Goal: Information Seeking & Learning: Learn about a topic

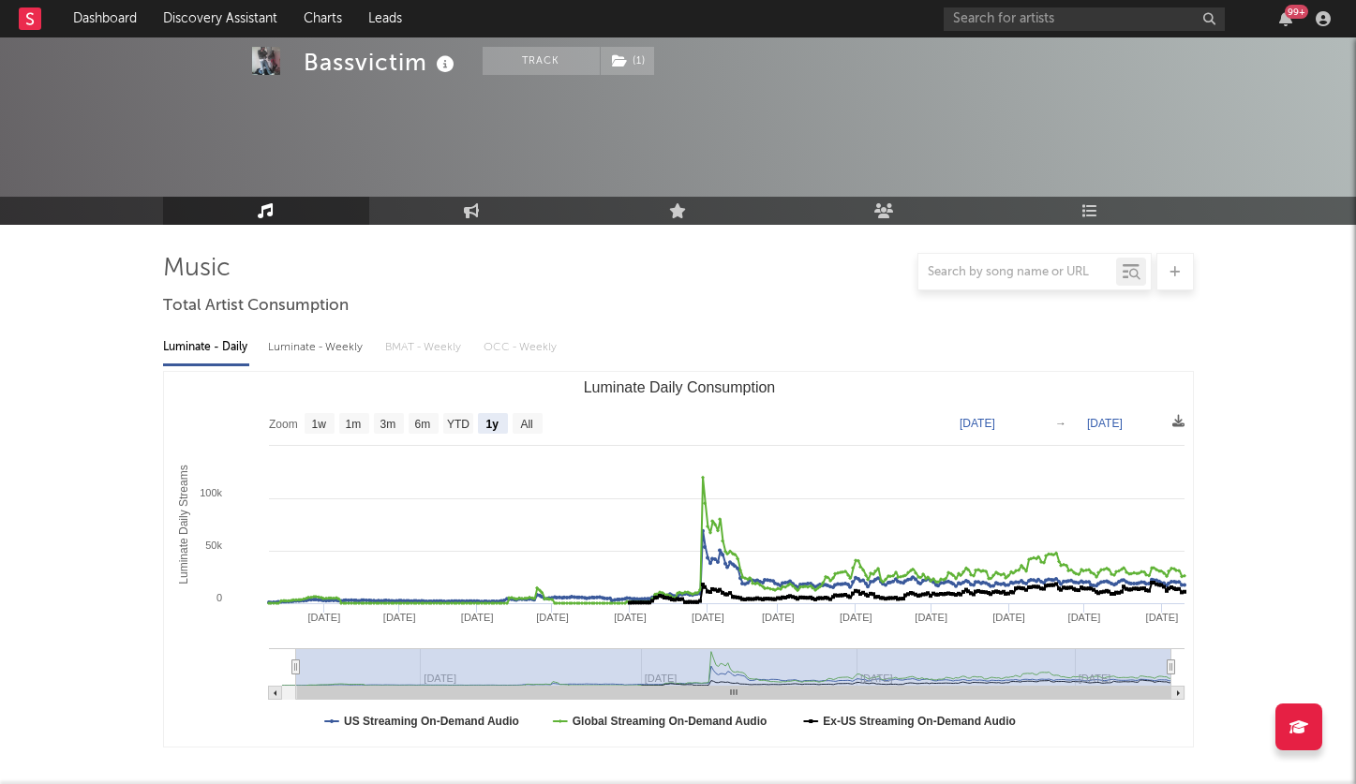
select select "1y"
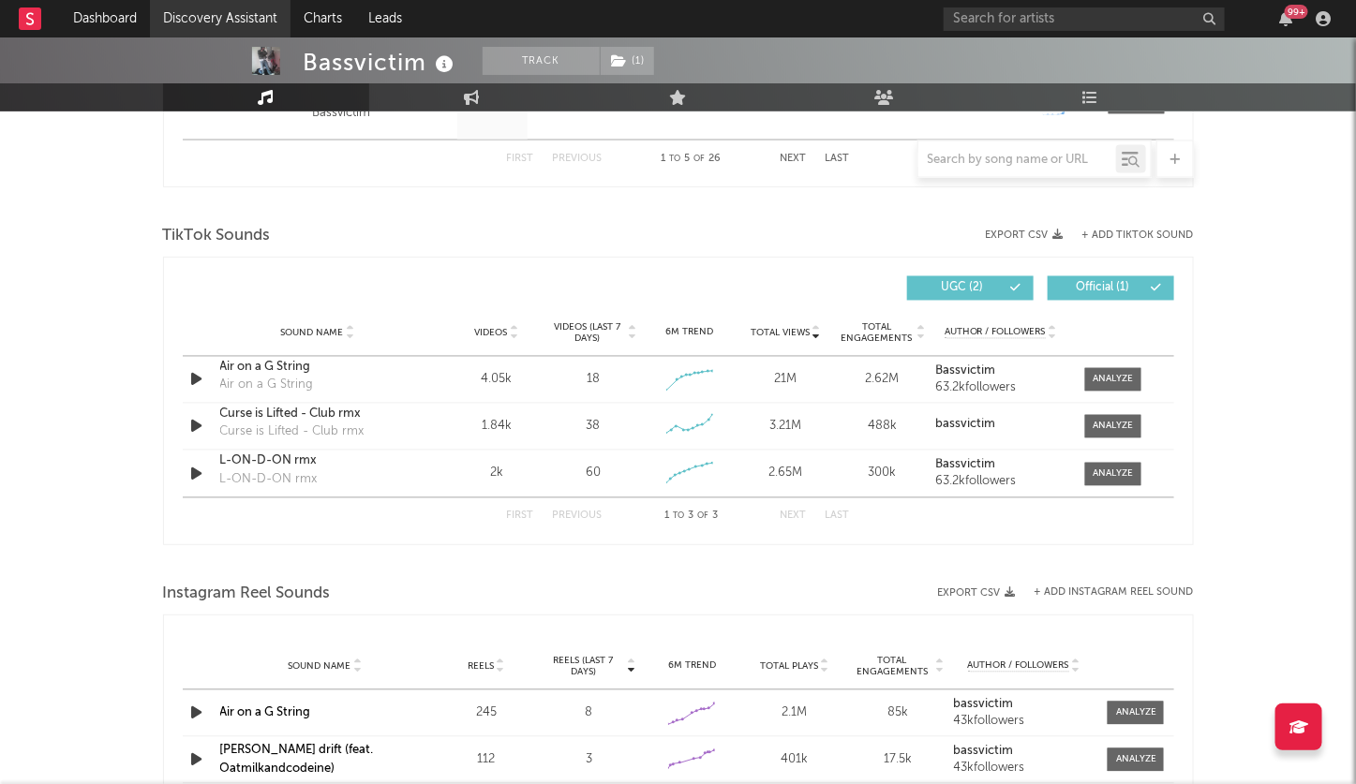
click at [211, 21] on link "Discovery Assistant" at bounding box center [220, 18] width 141 height 37
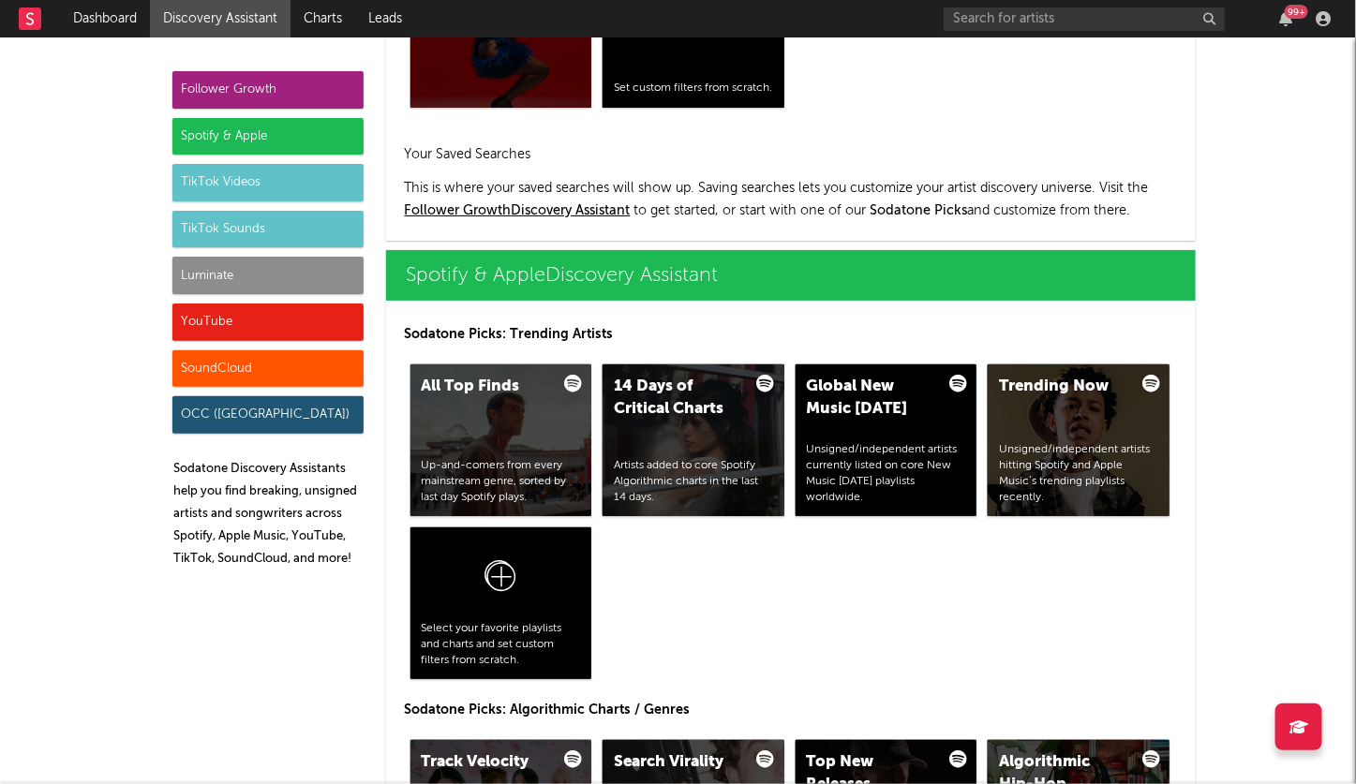
scroll to position [1724, 0]
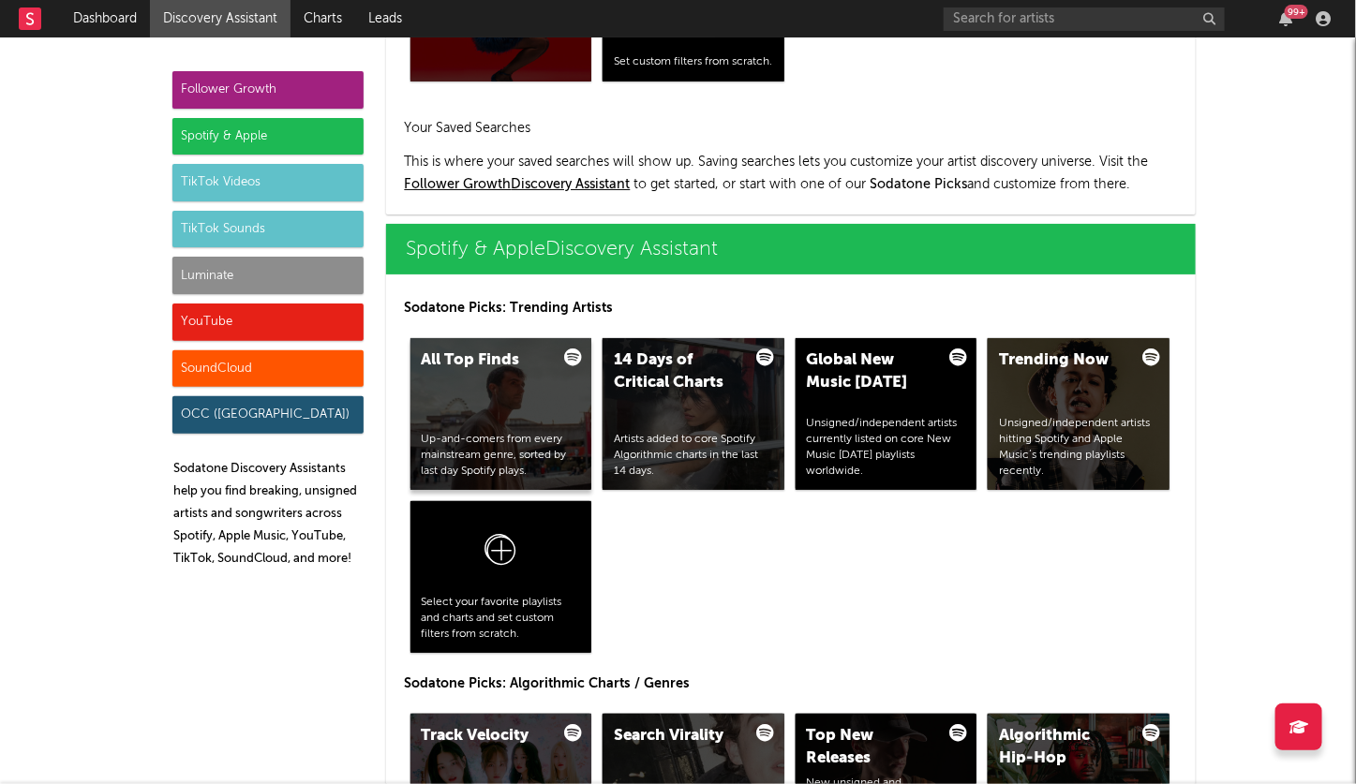
click at [521, 395] on div "All Top Finds Up-and-comers from every mainstream genre, sorted by last day Spo…" at bounding box center [501, 414] width 182 height 152
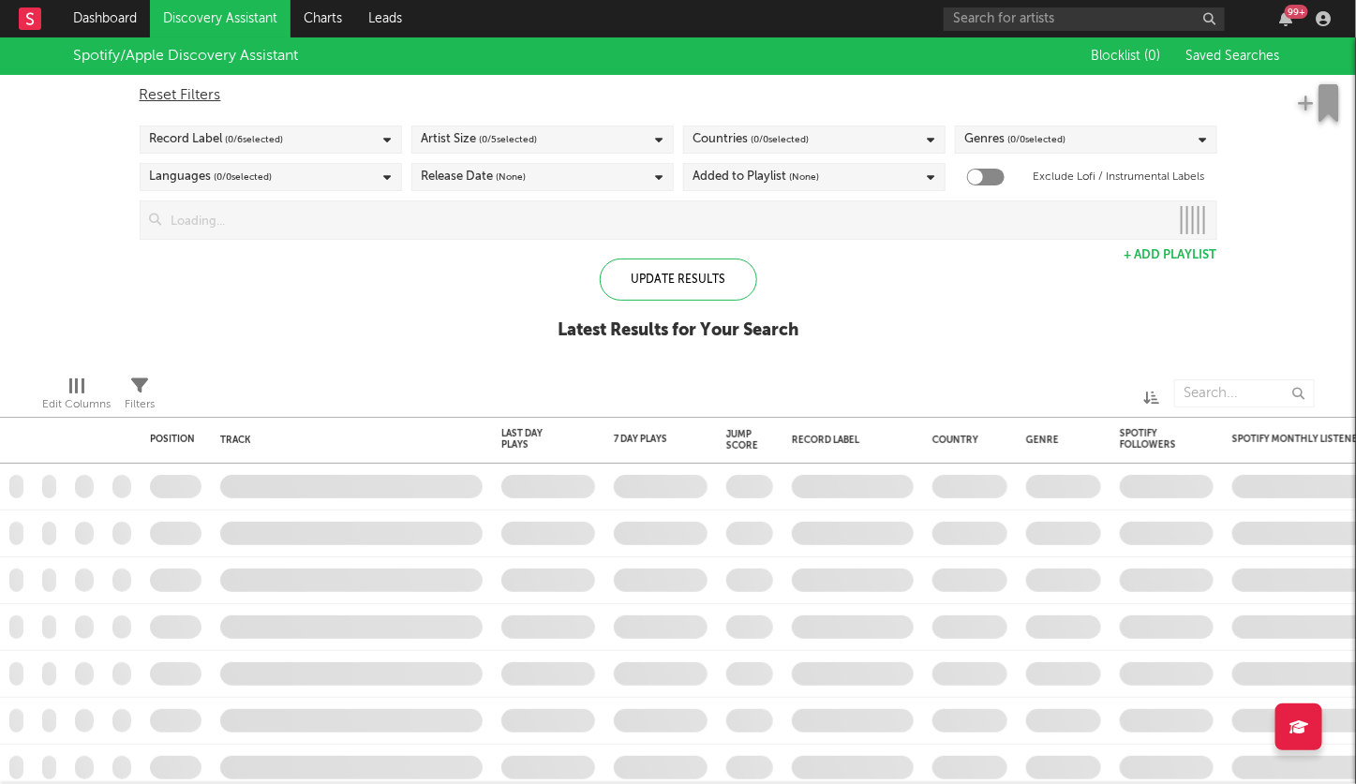
checkbox input "true"
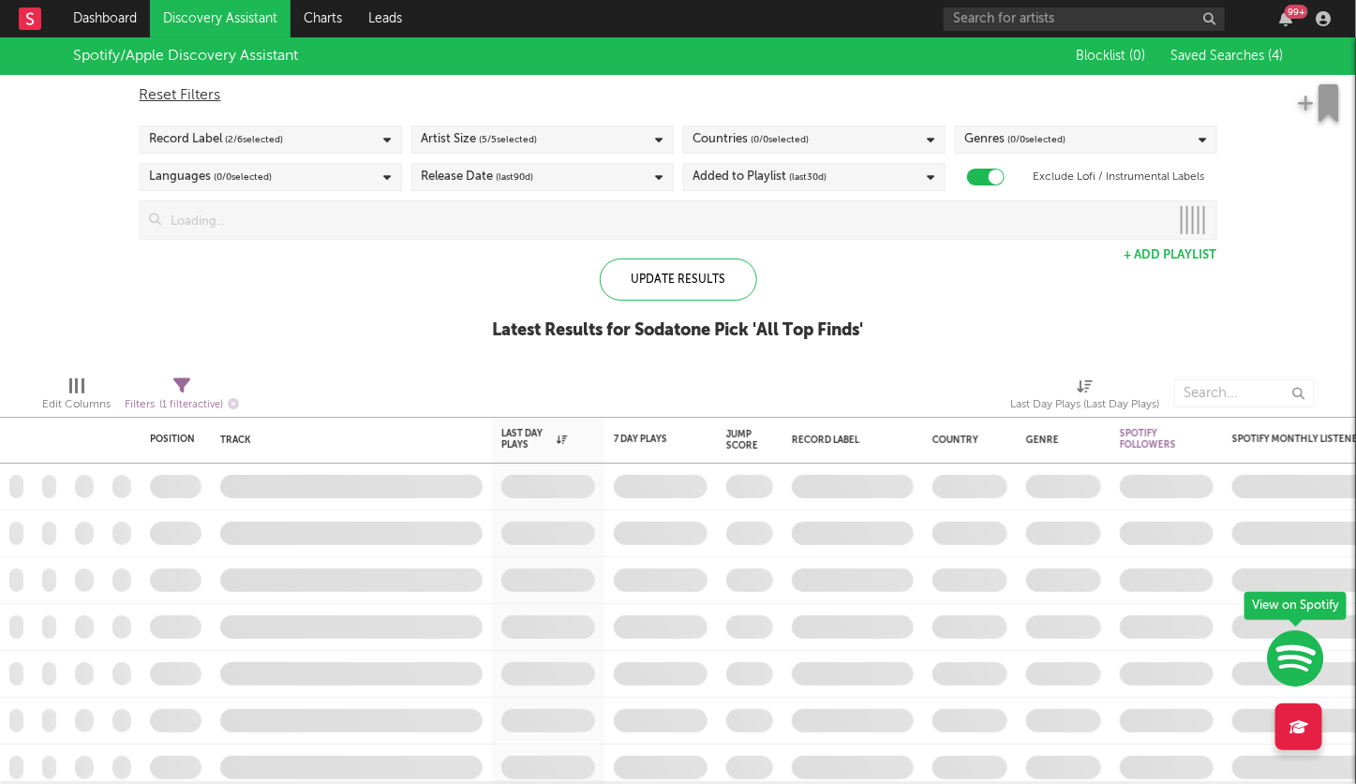
click at [1258, 55] on span "Saved Searches ( 4 )" at bounding box center [1227, 56] width 112 height 13
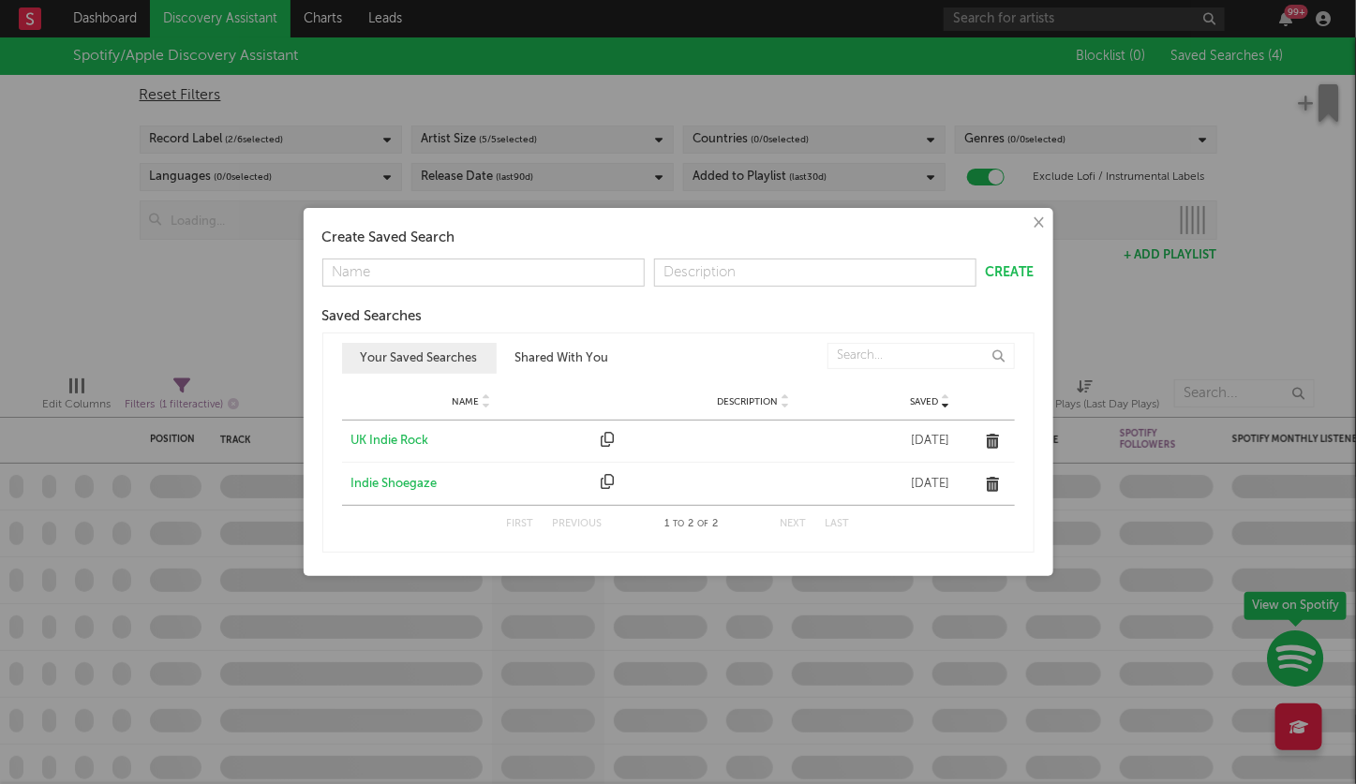
click at [413, 484] on div "Indie Shoegaze" at bounding box center [471, 484] width 241 height 19
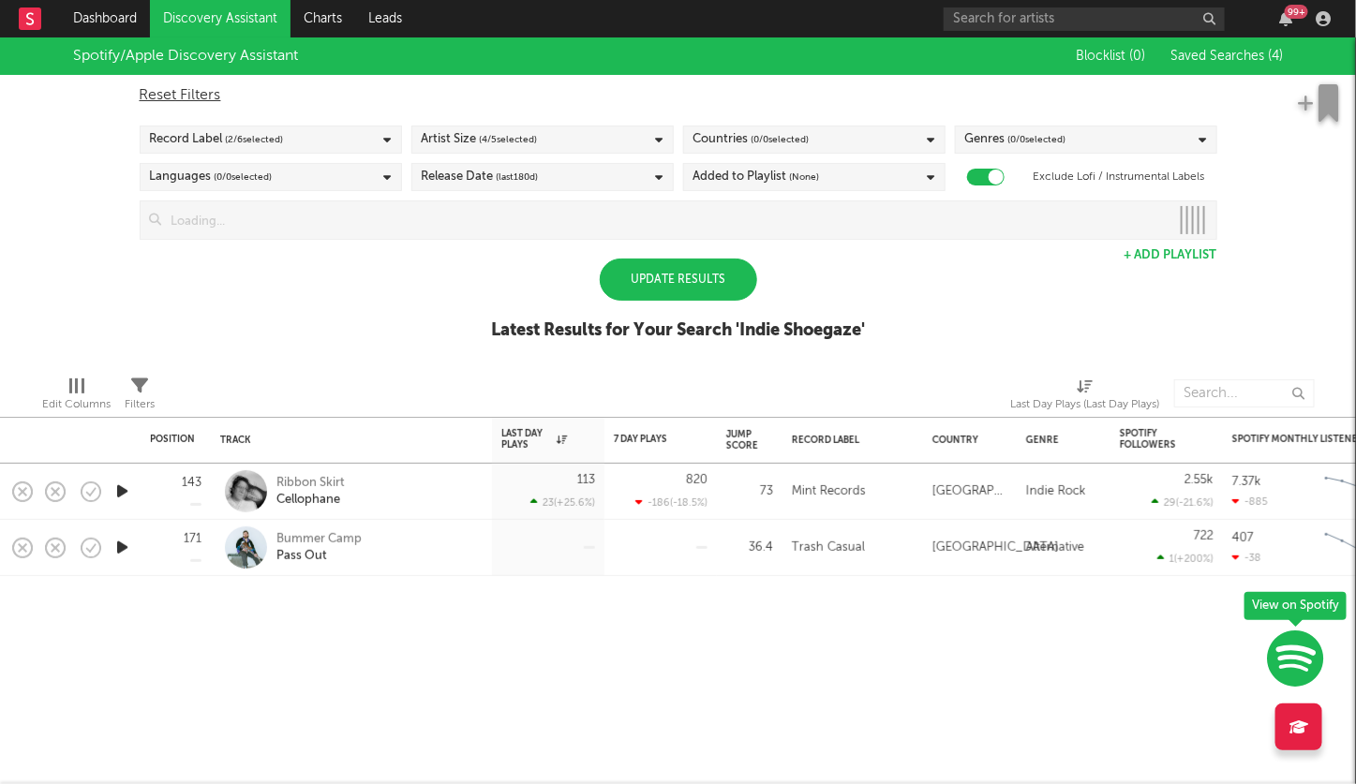
click at [659, 282] on div "Update Results" at bounding box center [678, 280] width 157 height 42
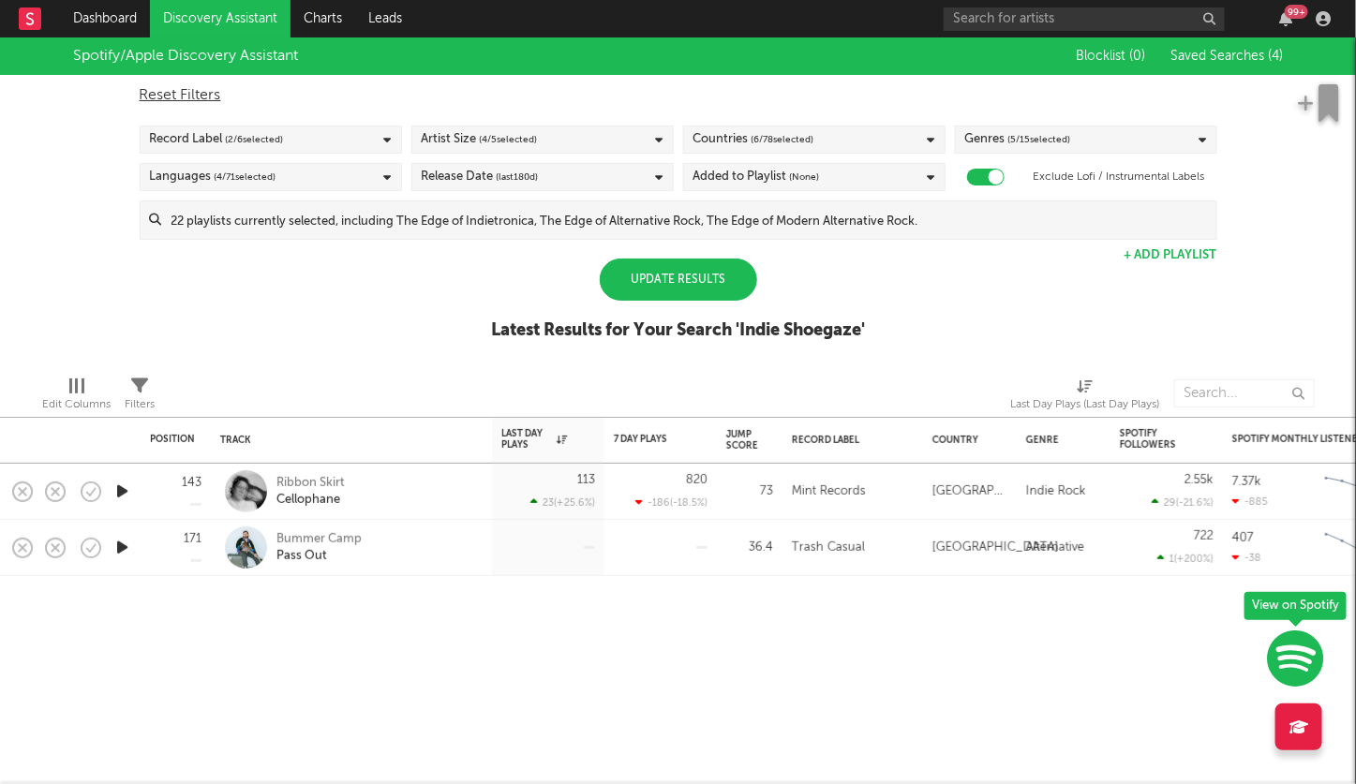
click at [680, 267] on div "Update Results" at bounding box center [678, 280] width 157 height 42
click at [1203, 49] on button "Saved Searches ( 4 )" at bounding box center [1225, 56] width 118 height 15
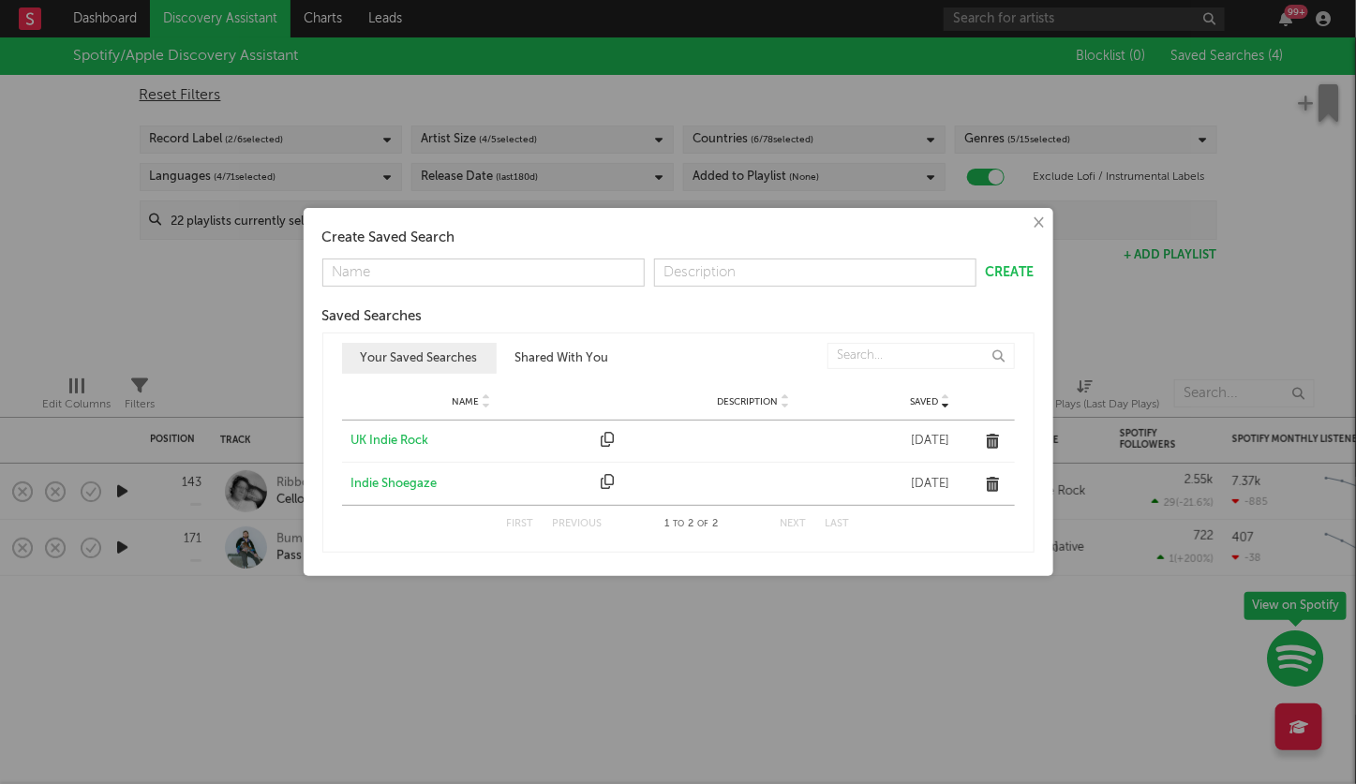
click at [565, 352] on button "Shared With You" at bounding box center [562, 358] width 131 height 31
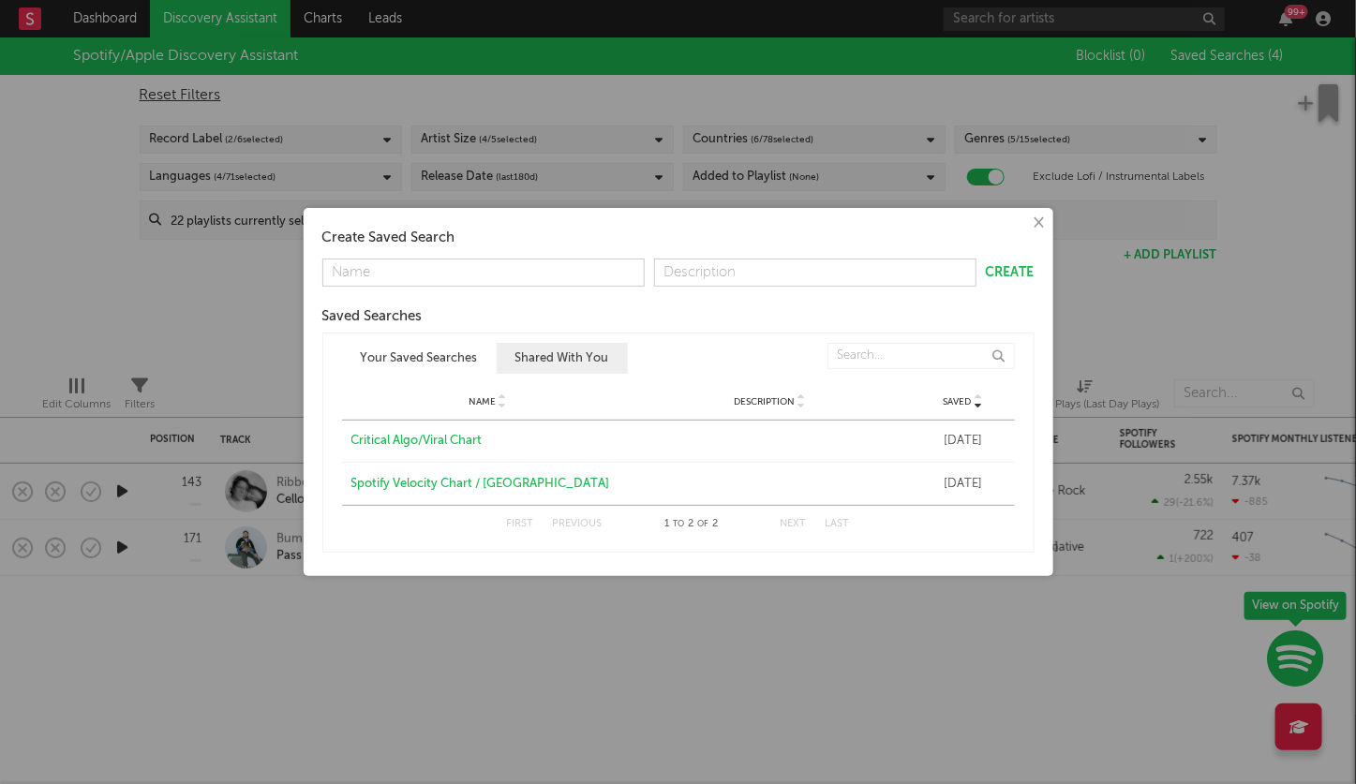
click at [435, 350] on button "Your Saved Searches" at bounding box center [419, 358] width 155 height 31
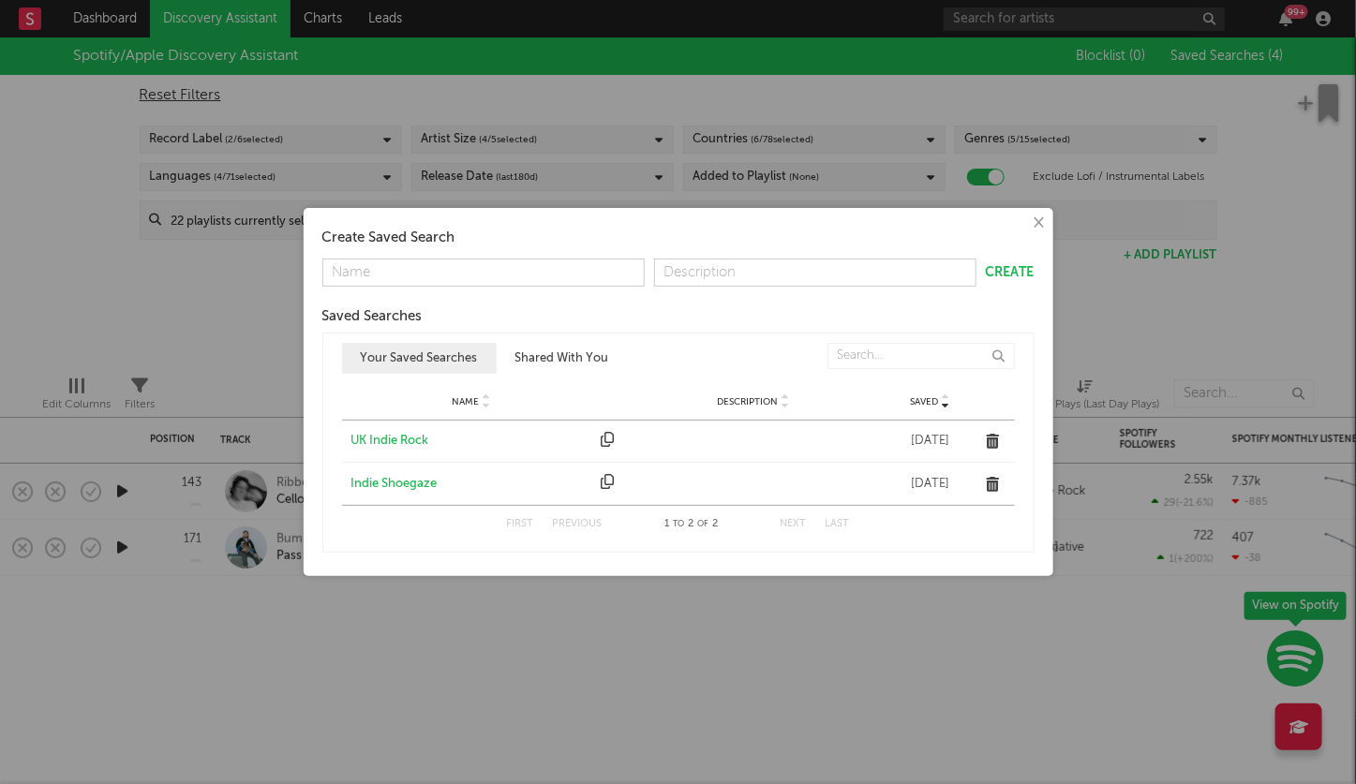
click at [420, 485] on div "Indie Shoegaze" at bounding box center [471, 484] width 241 height 19
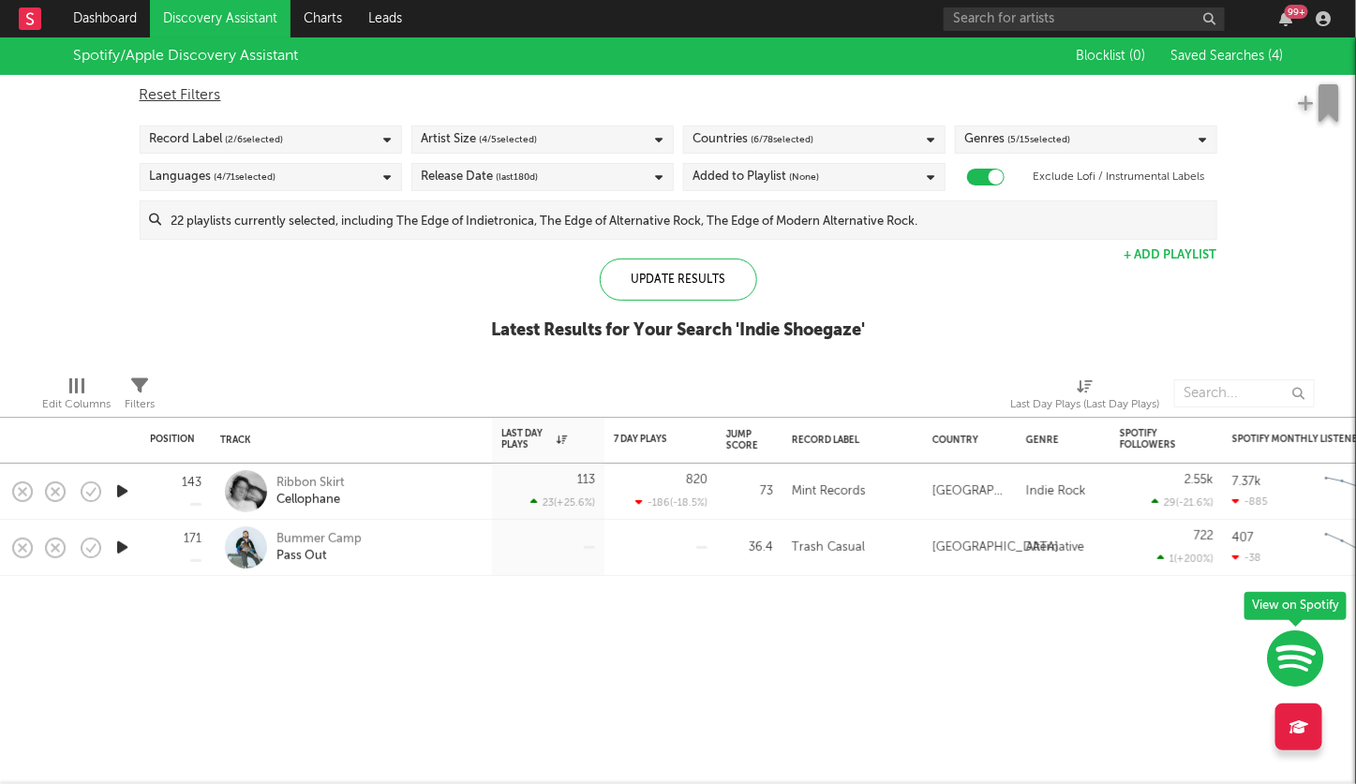
click at [200, 22] on link "Discovery Assistant" at bounding box center [220, 18] width 141 height 37
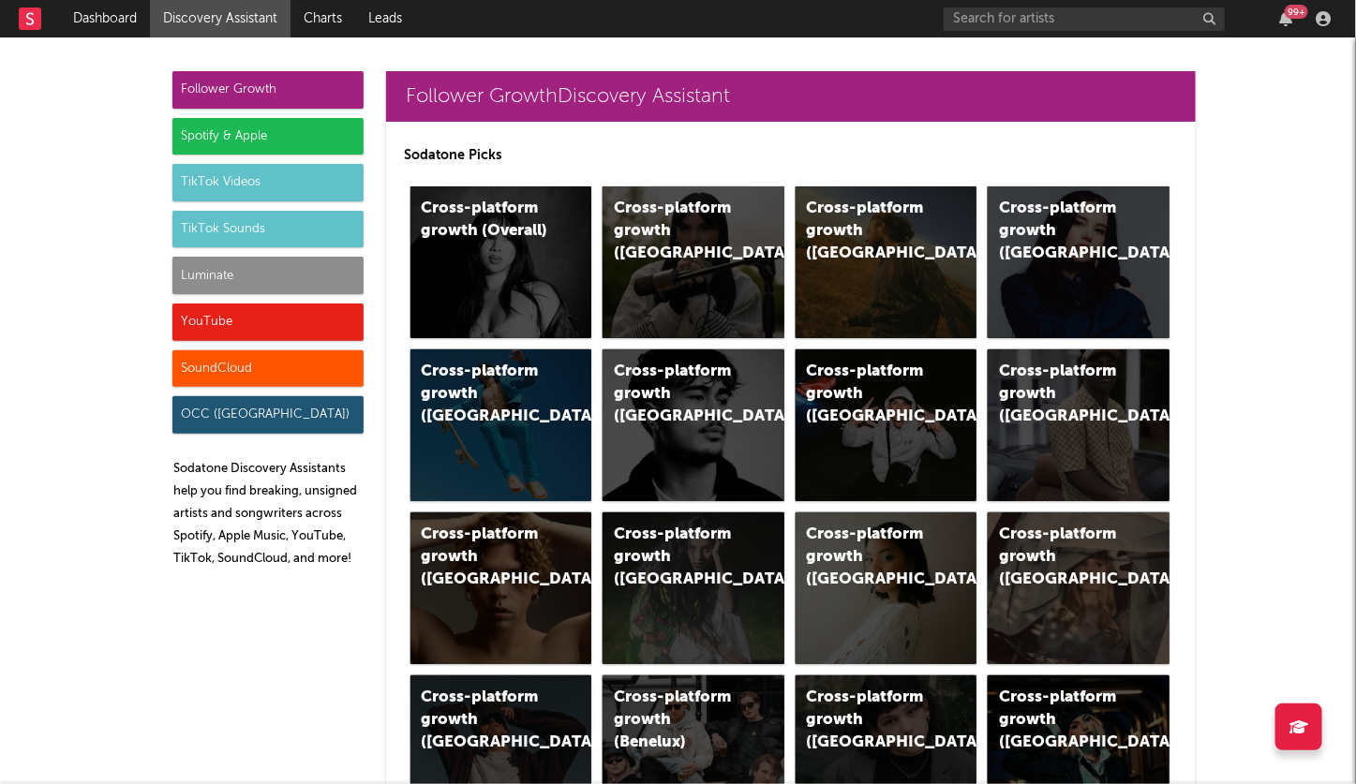
click at [217, 268] on div "Luminate" at bounding box center [267, 275] width 191 height 37
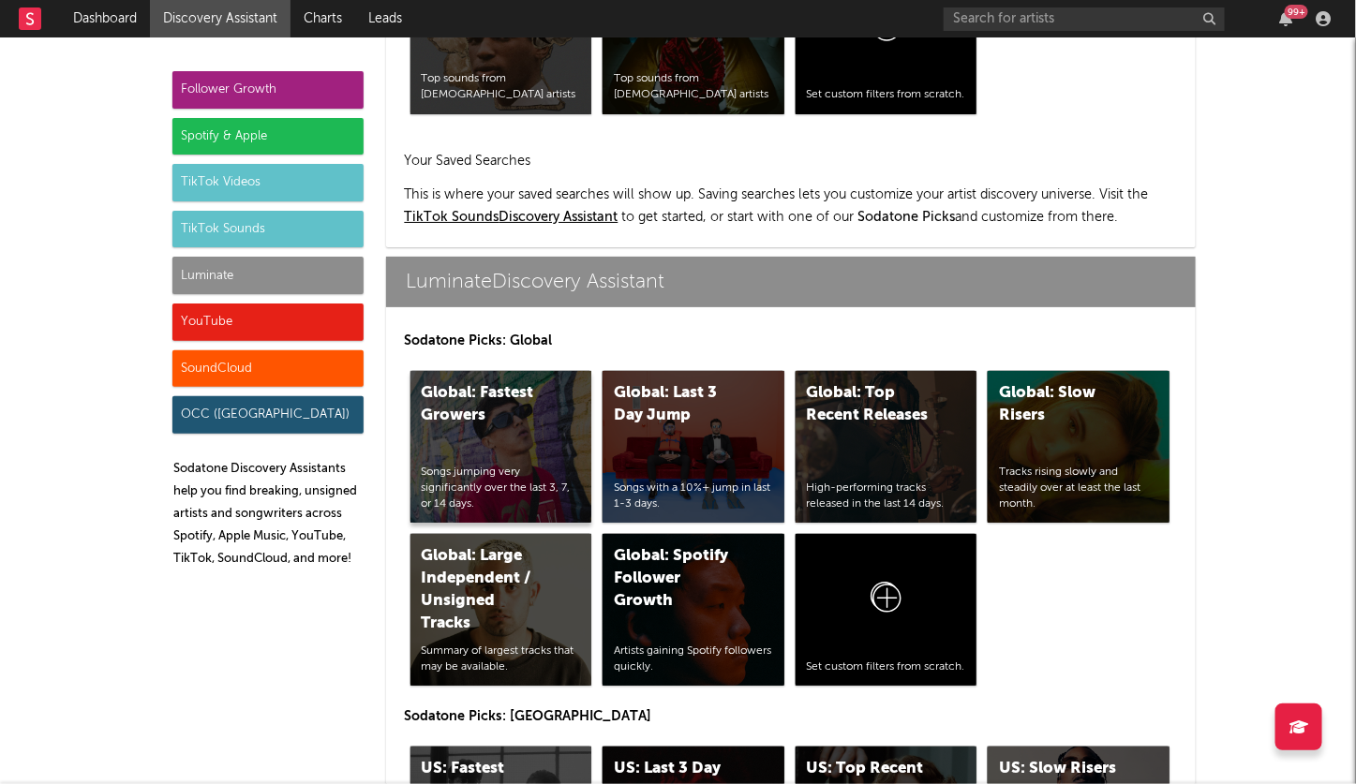
scroll to position [8206, 0]
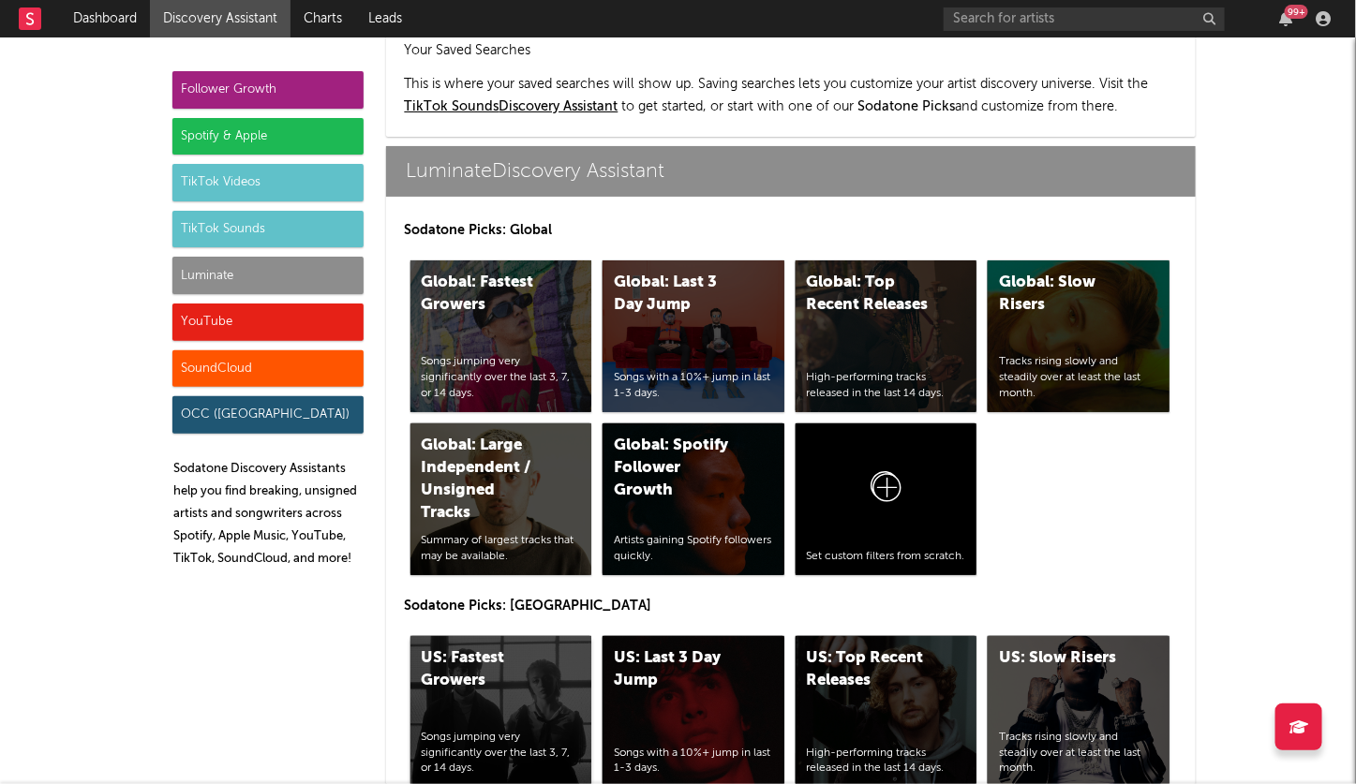
click at [538, 648] on div "US: Fastest Growers" at bounding box center [485, 670] width 127 height 45
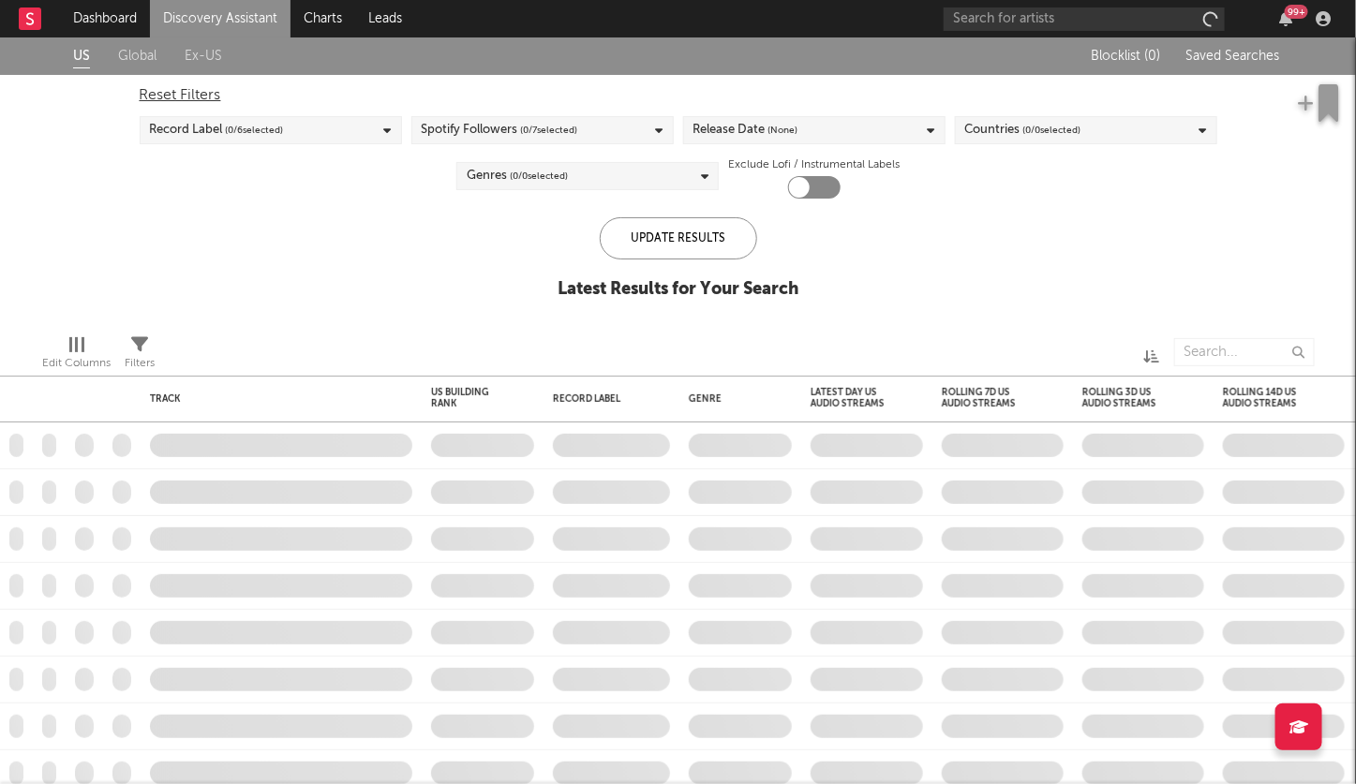
checkbox input "true"
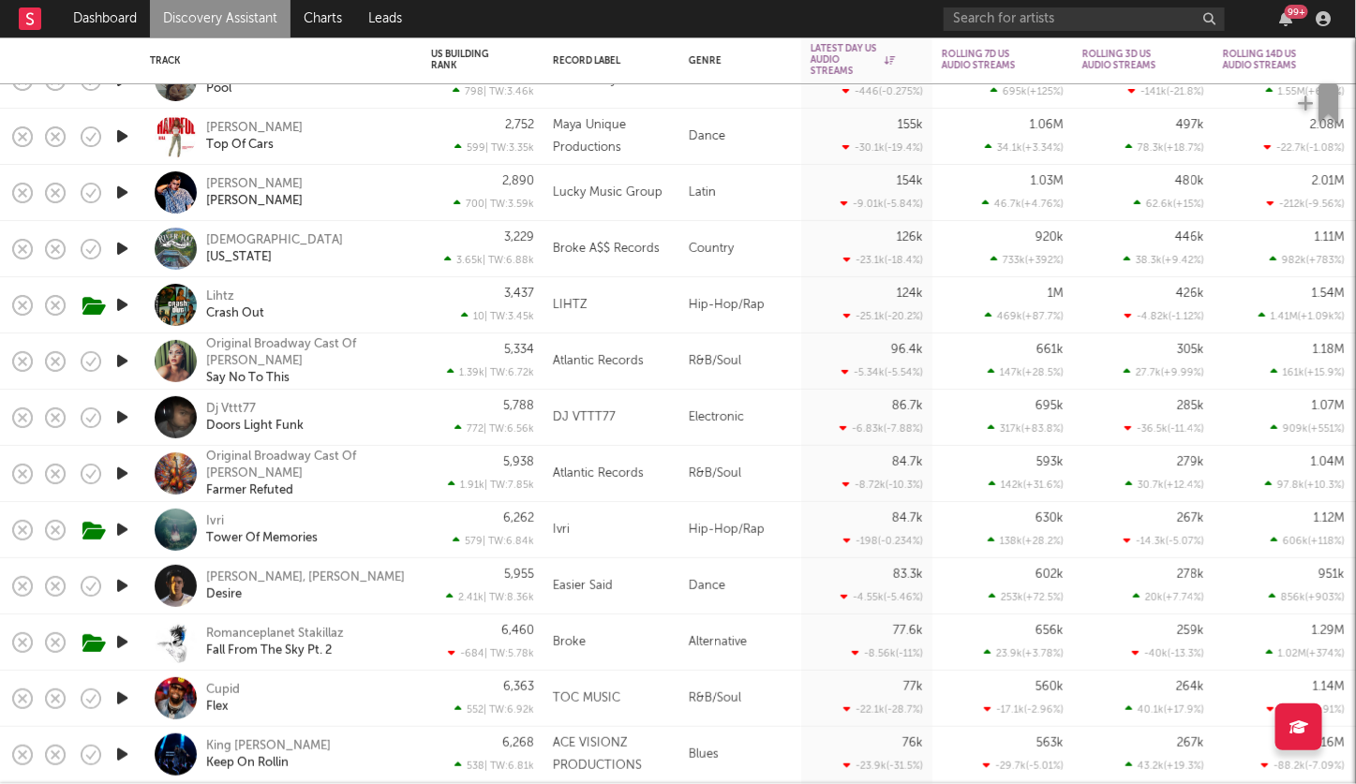
click at [119, 527] on icon "button" at bounding box center [122, 529] width 20 height 23
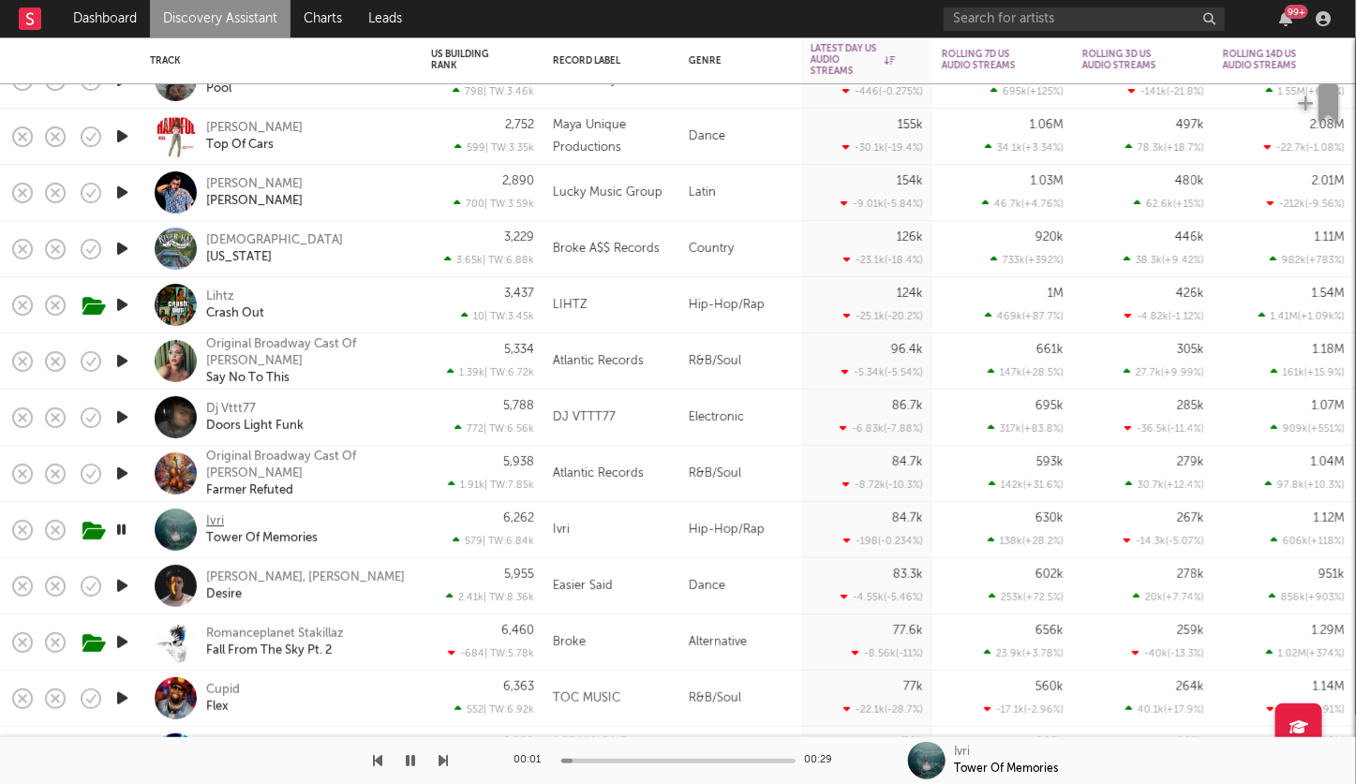
click at [221, 523] on div "Ivri" at bounding box center [215, 522] width 18 height 17
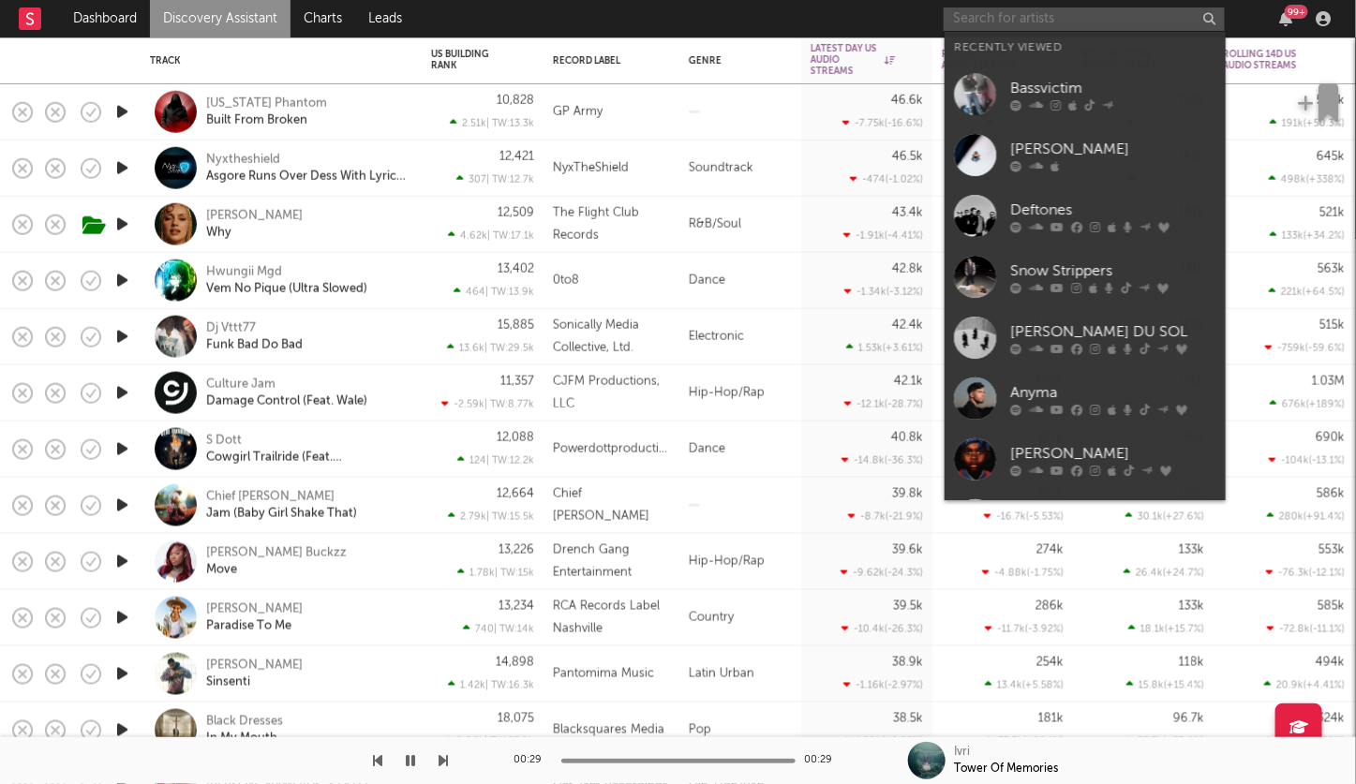
click at [1102, 11] on input "text" at bounding box center [1084, 18] width 281 height 23
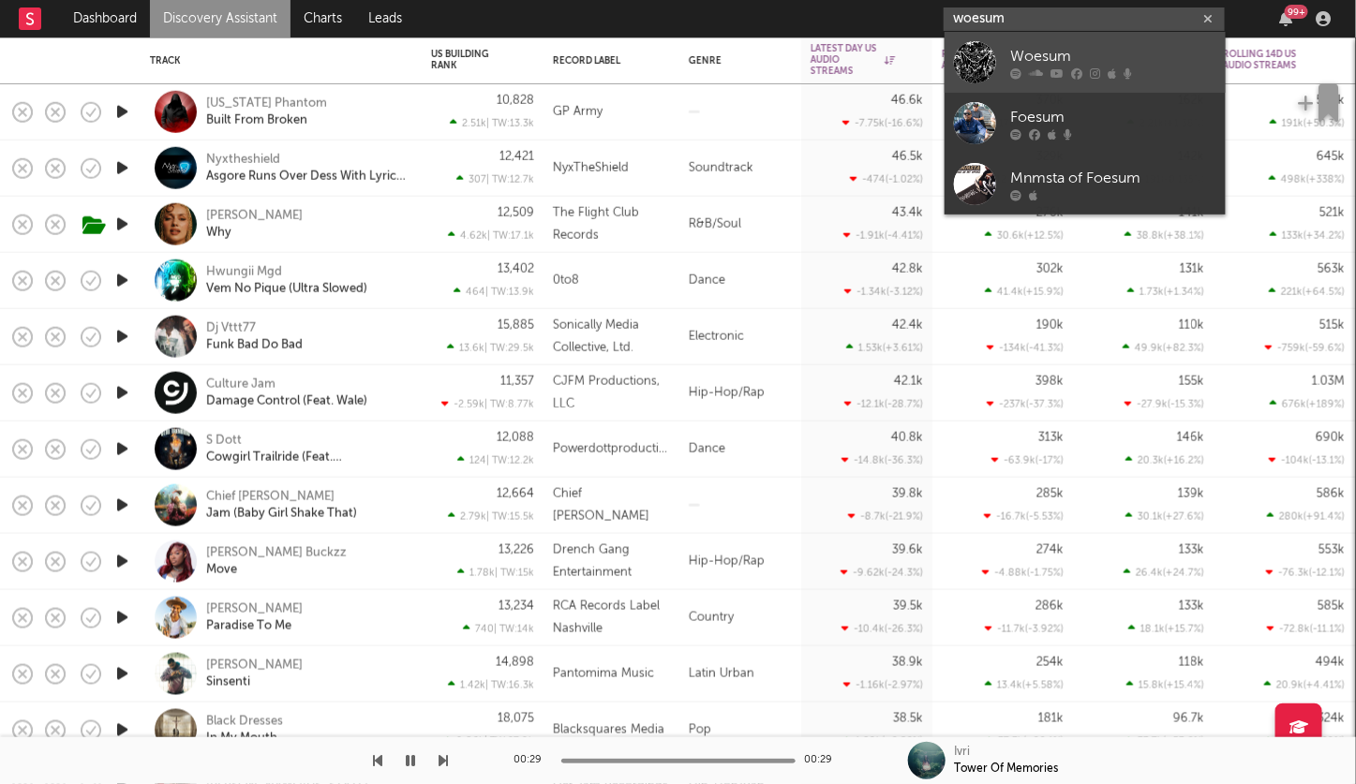
type input "woesum"
click at [1057, 64] on div "Woesum" at bounding box center [1113, 56] width 206 height 22
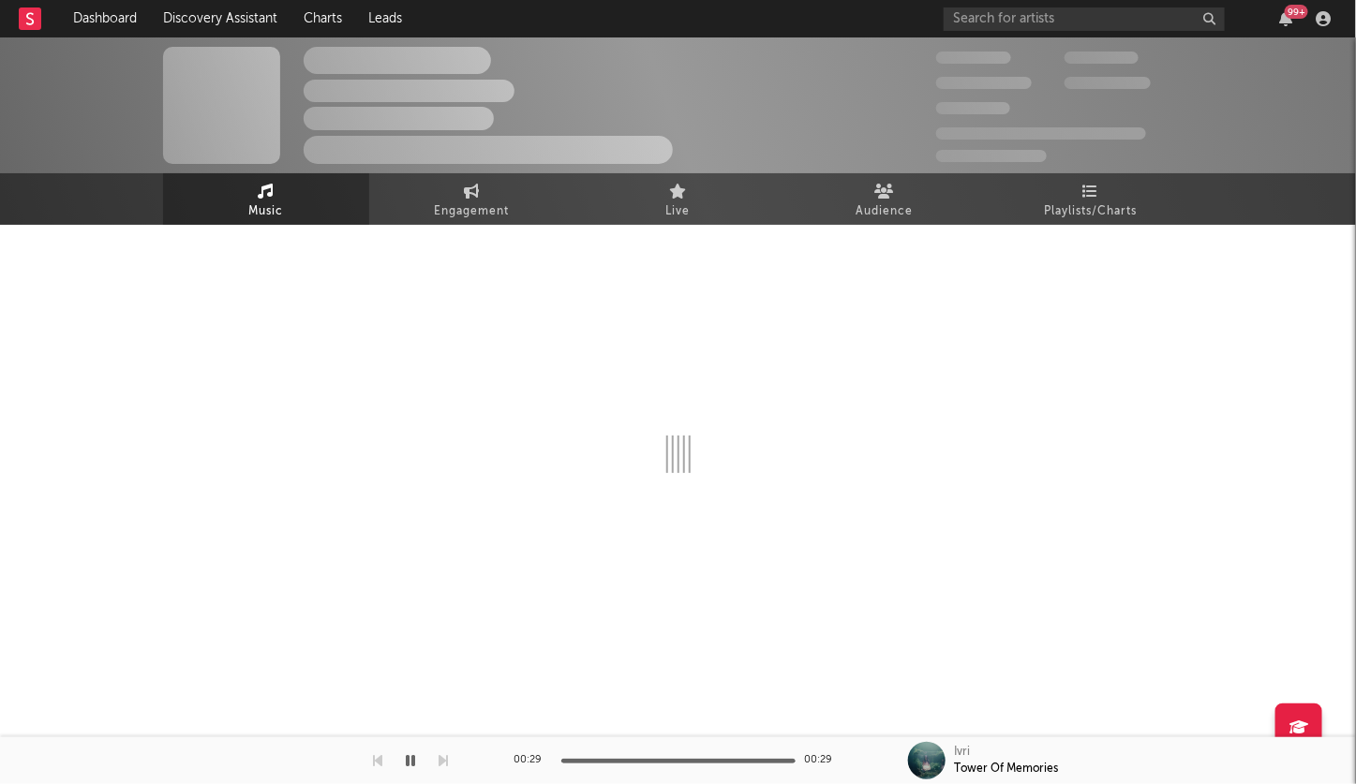
select select "6m"
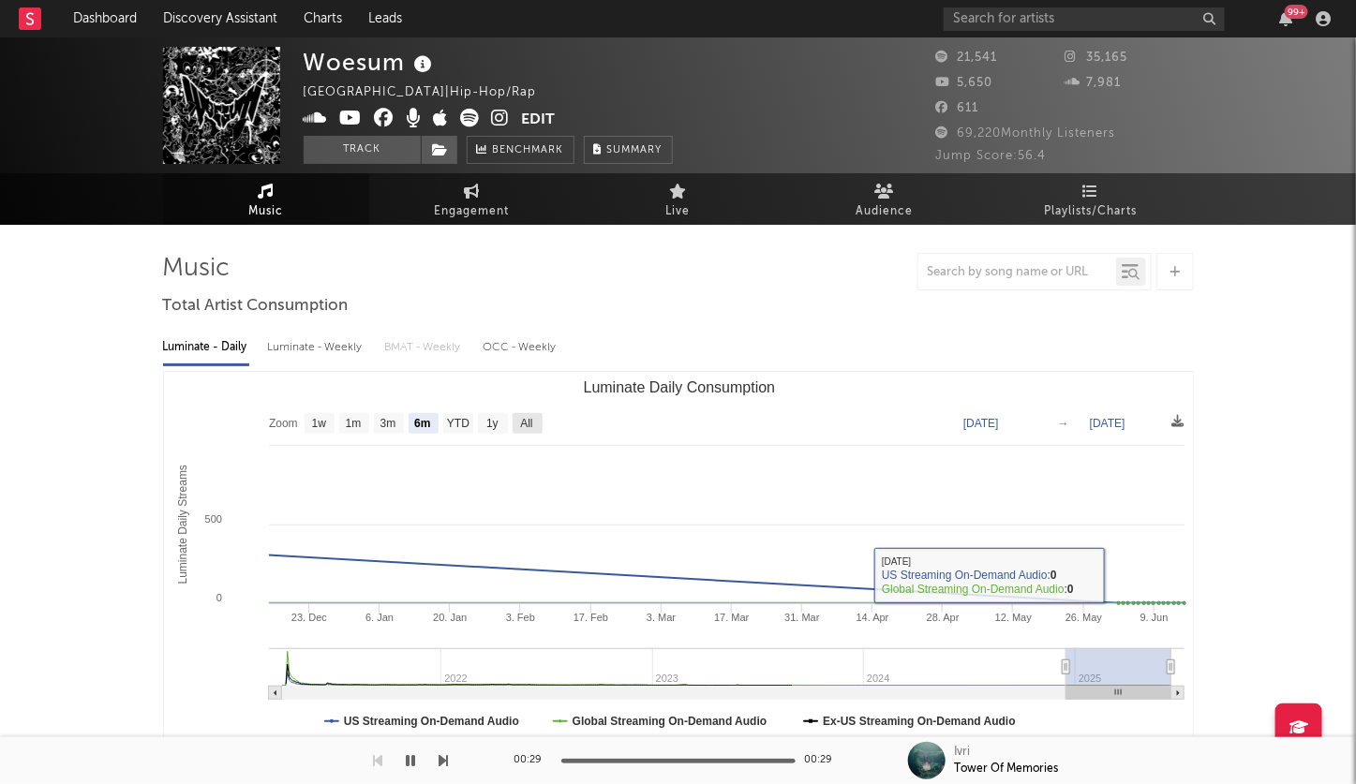
click at [527, 418] on text "All" at bounding box center [526, 424] width 12 height 13
select select "All"
type input "2021-03-31"
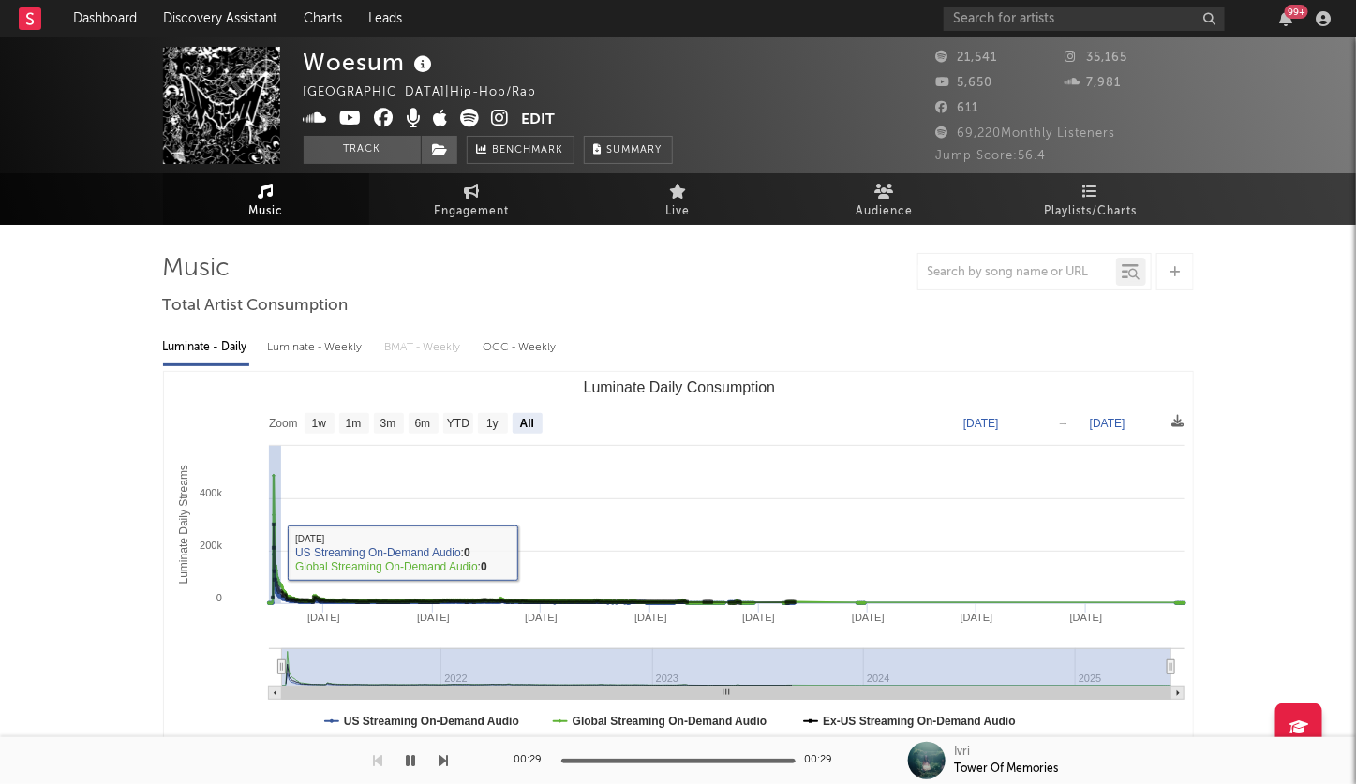
drag, startPoint x: 280, startPoint y: 553, endPoint x: 239, endPoint y: 553, distance: 41.2
click at [239, 553] on icon "Created with Highcharts 10.3.3 Luminate Daily Streams Luminate Daily Consumptio…" at bounding box center [679, 559] width 1030 height 375
type input "2021-04-20"
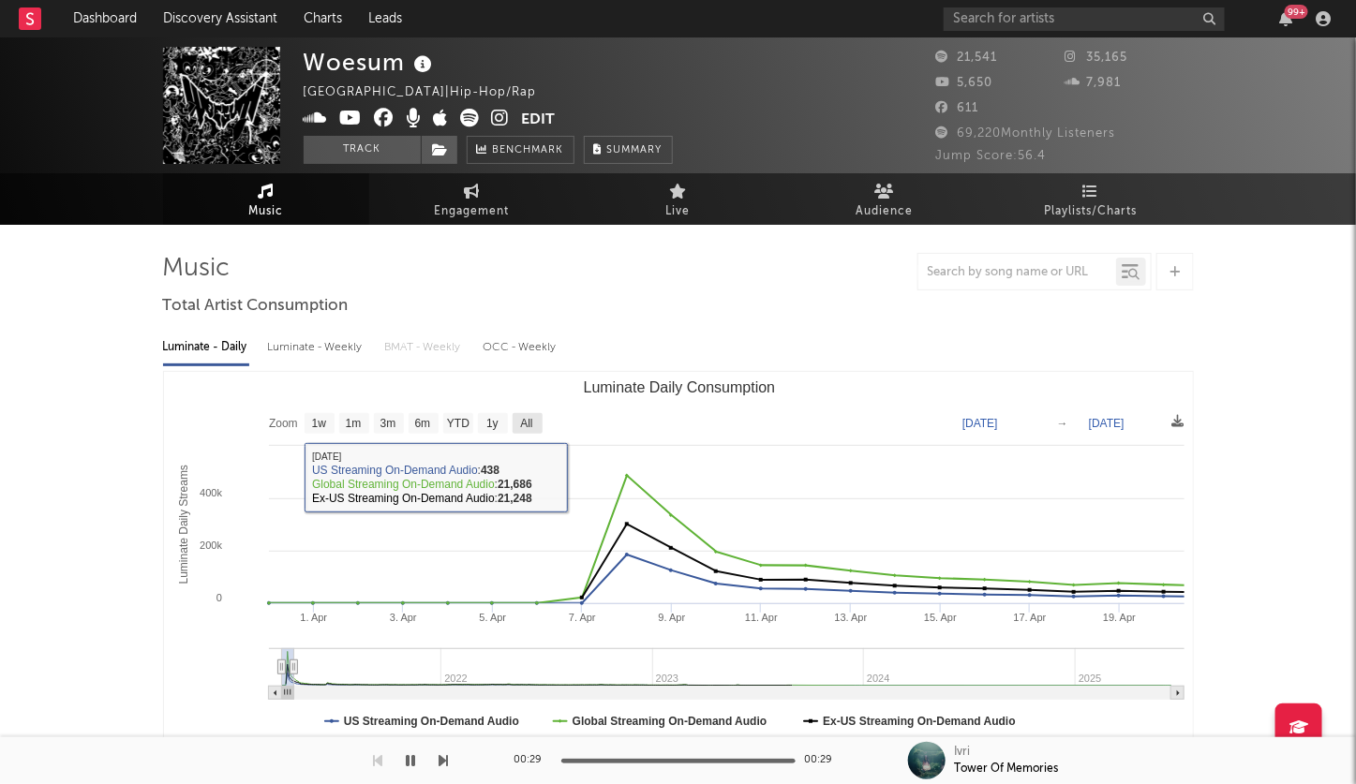
click at [521, 424] on text "All" at bounding box center [526, 424] width 12 height 13
select select "All"
type input "2025-06-15"
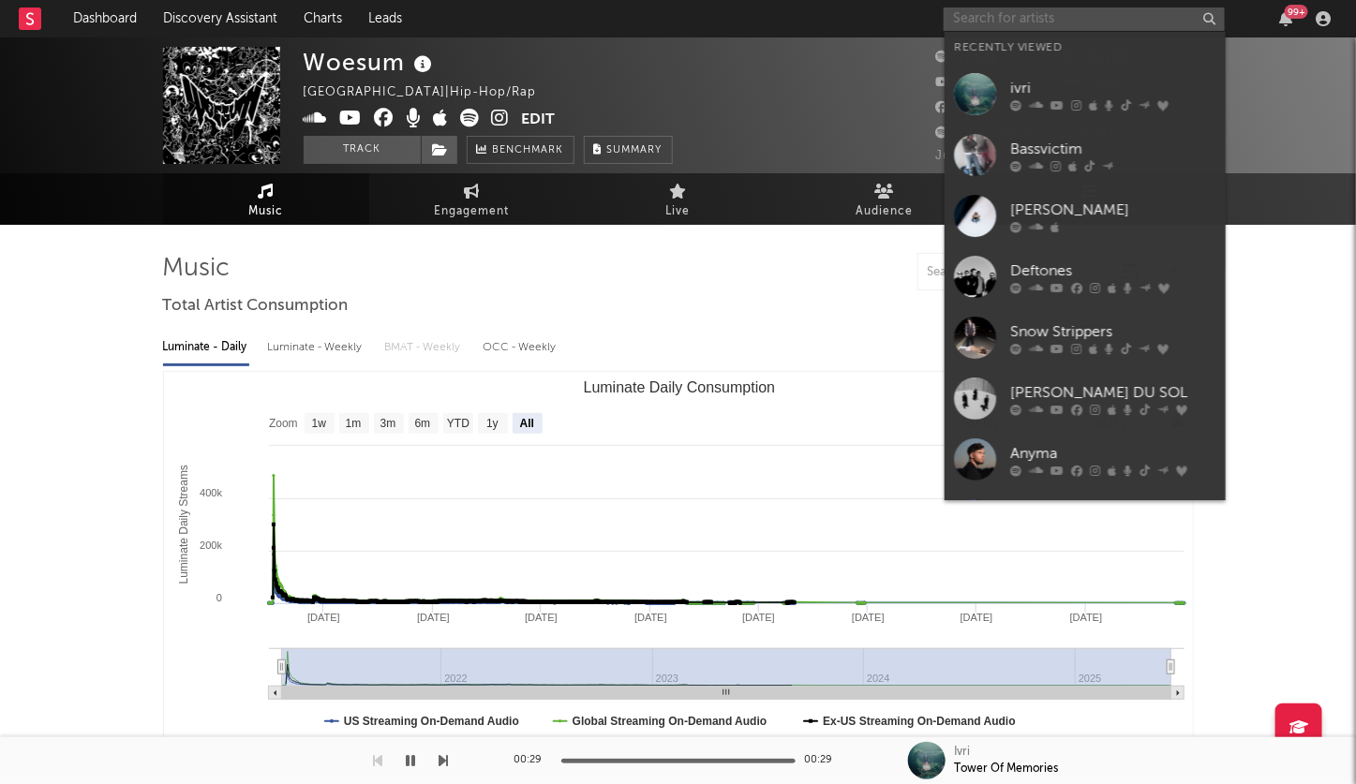
click at [995, 13] on input "text" at bounding box center [1084, 18] width 281 height 23
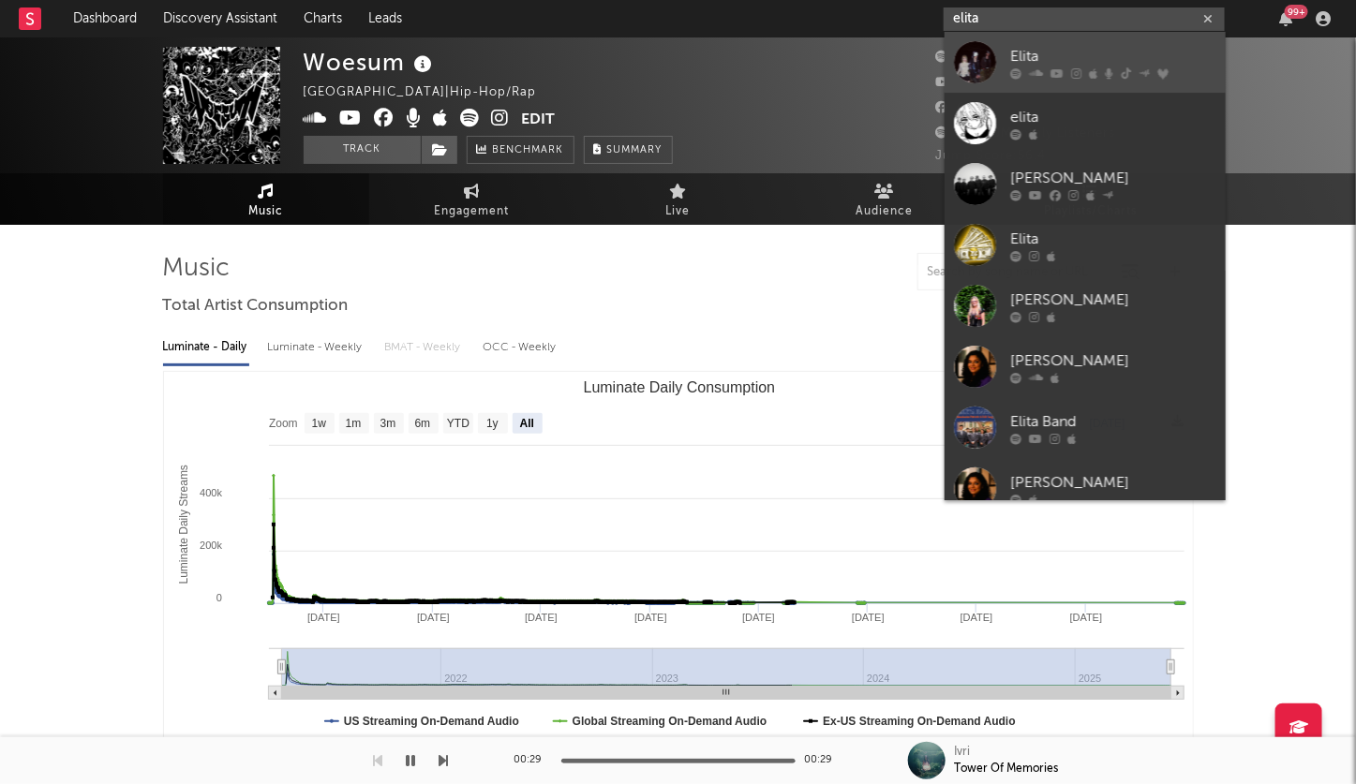
type input "elita"
click at [1030, 66] on div "Elita" at bounding box center [1113, 56] width 206 height 22
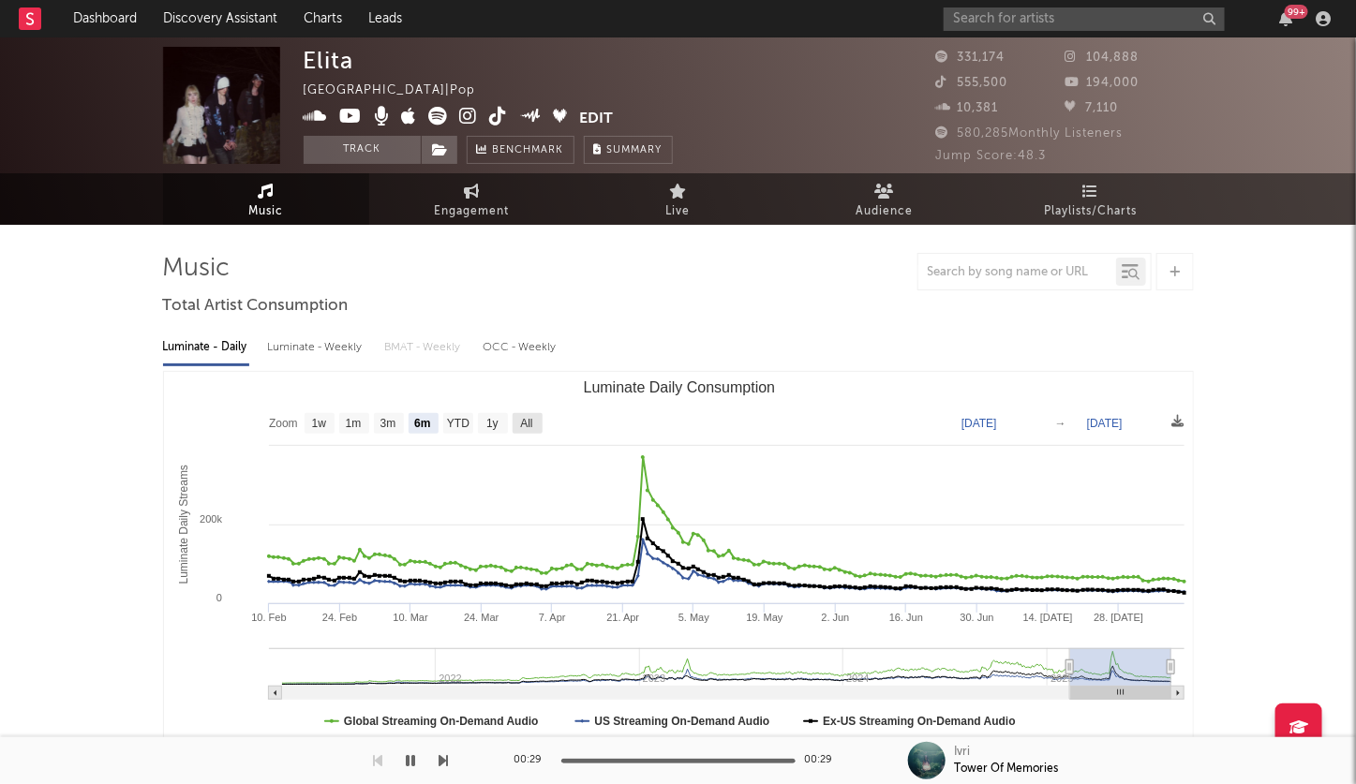
click at [528, 420] on text "All" at bounding box center [526, 424] width 12 height 13
select select "All"
type input "2021-03-31"
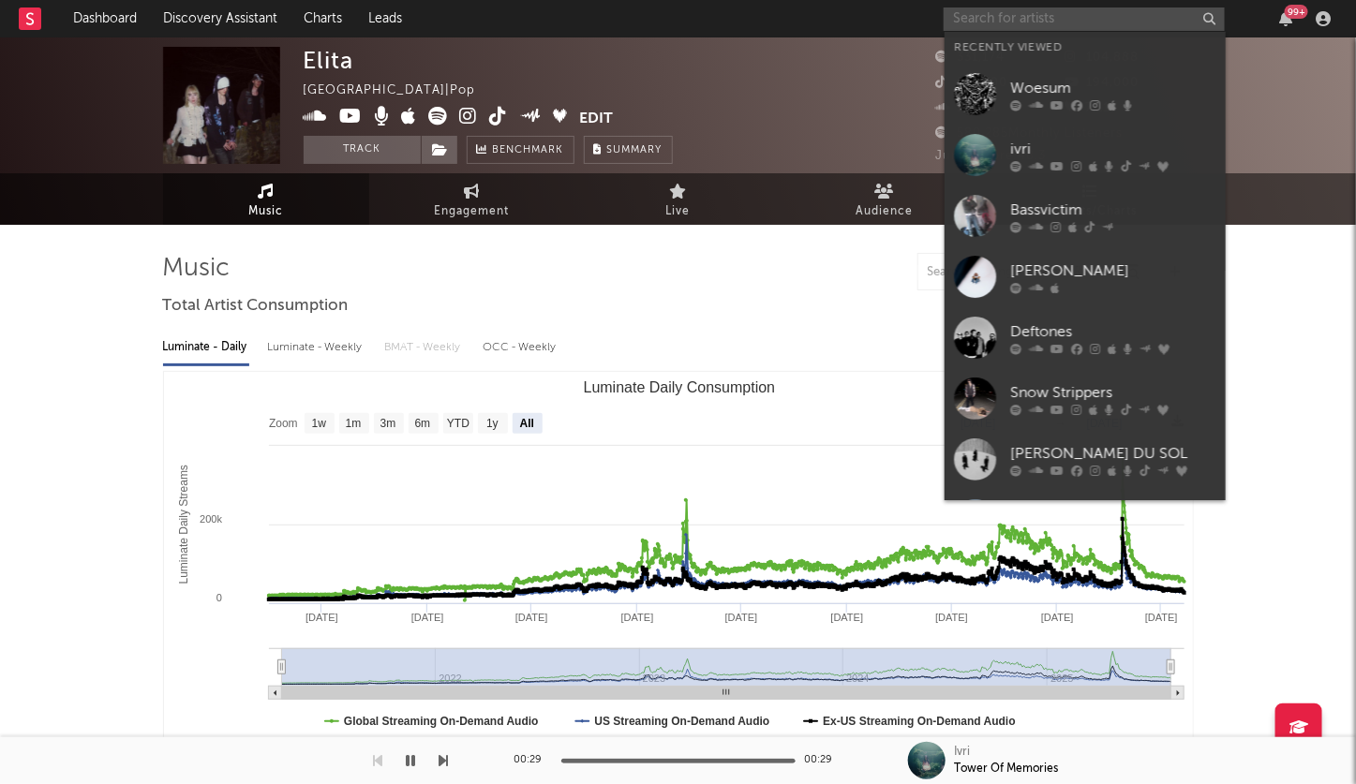
click at [962, 16] on input "text" at bounding box center [1084, 18] width 281 height 23
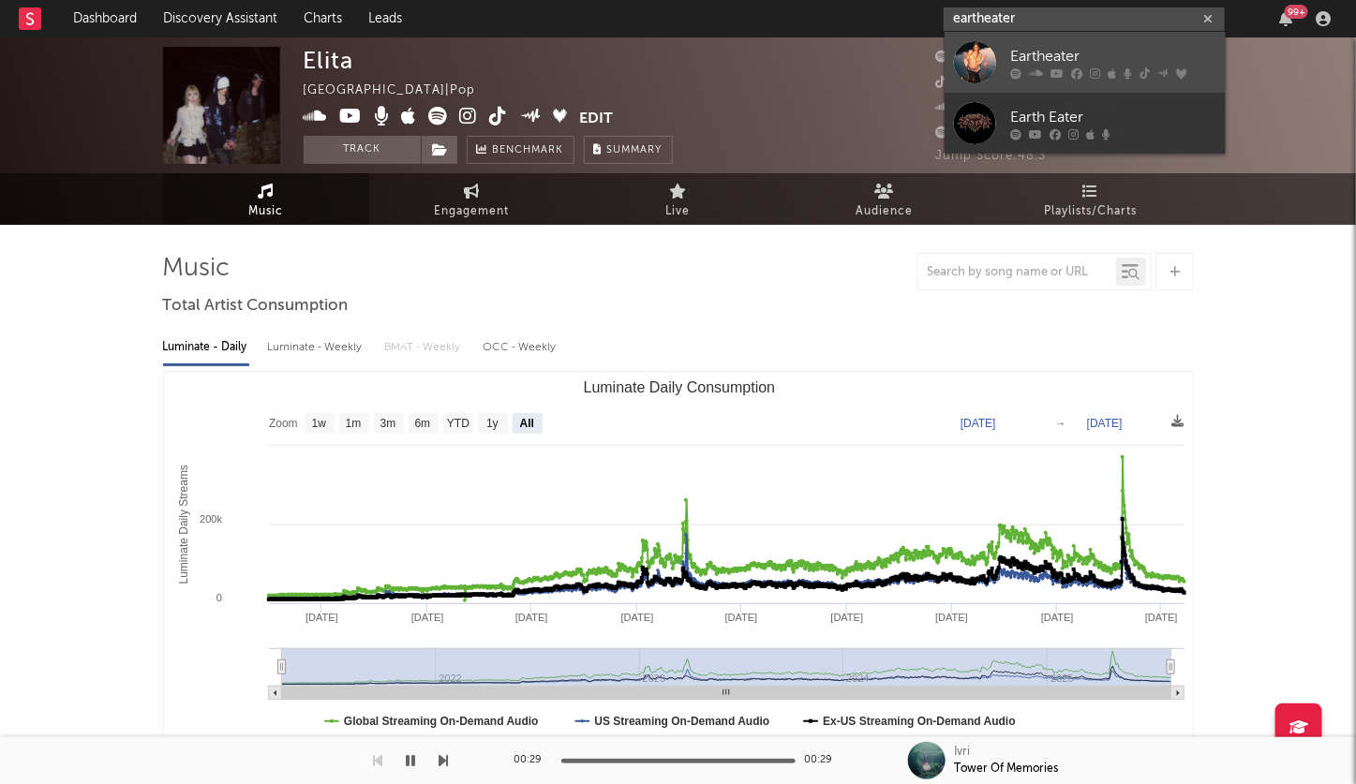
type input "eartheater"
click at [1055, 64] on div "Eartheater" at bounding box center [1113, 56] width 206 height 22
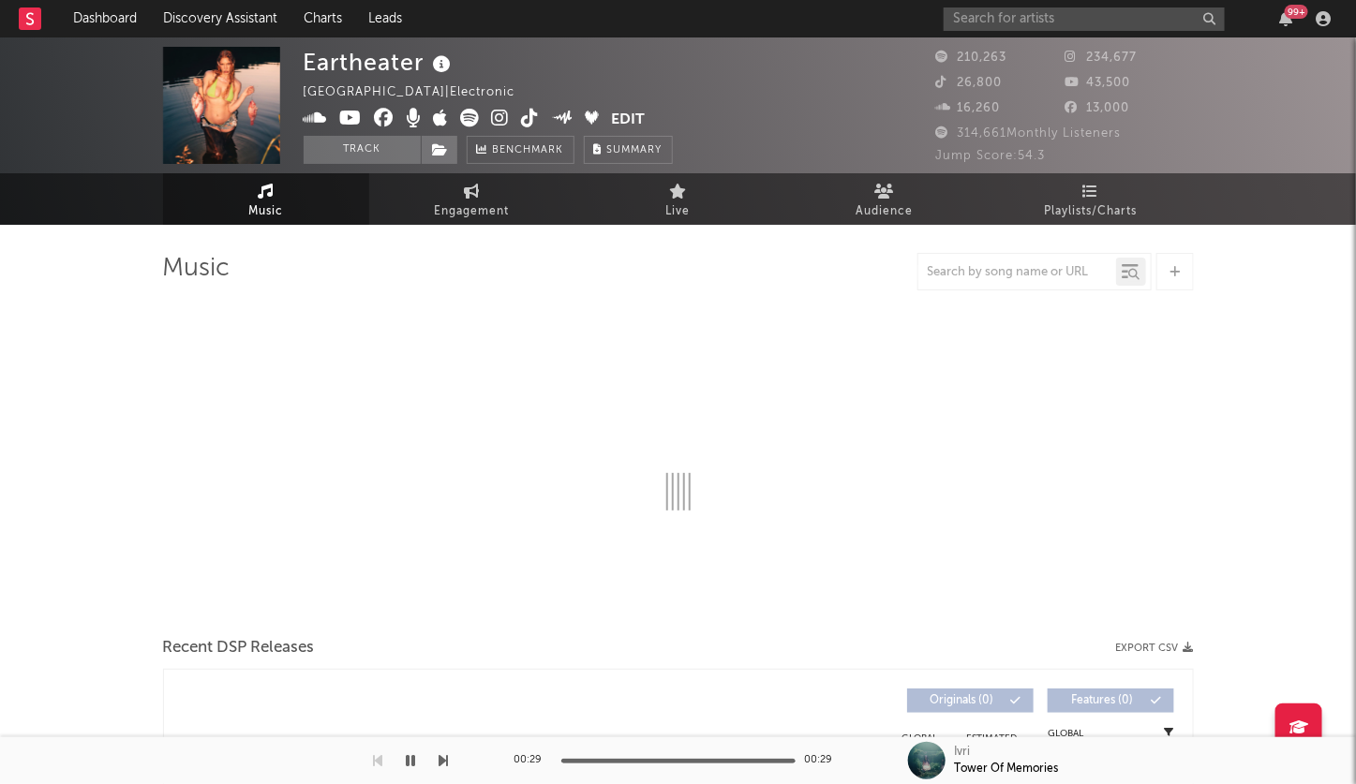
select select "6m"
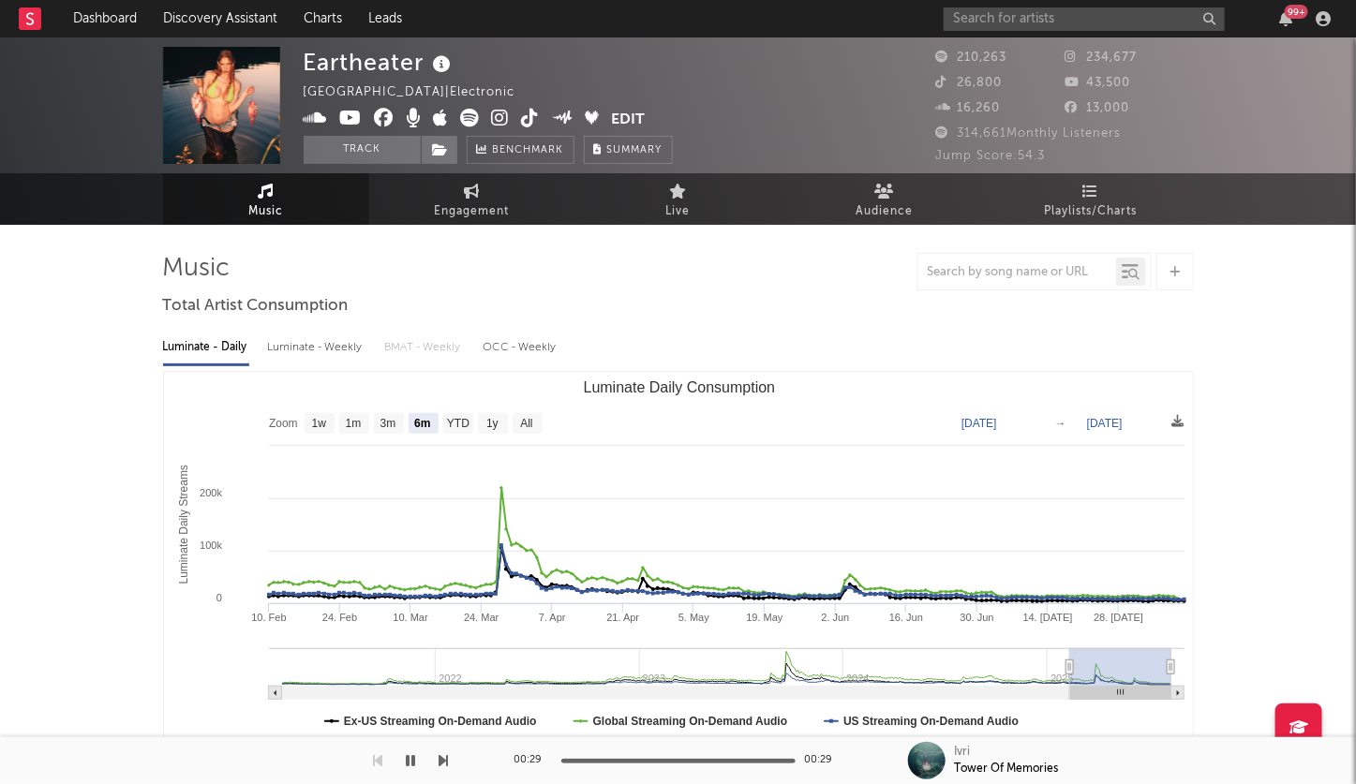
click at [496, 115] on icon at bounding box center [501, 118] width 18 height 19
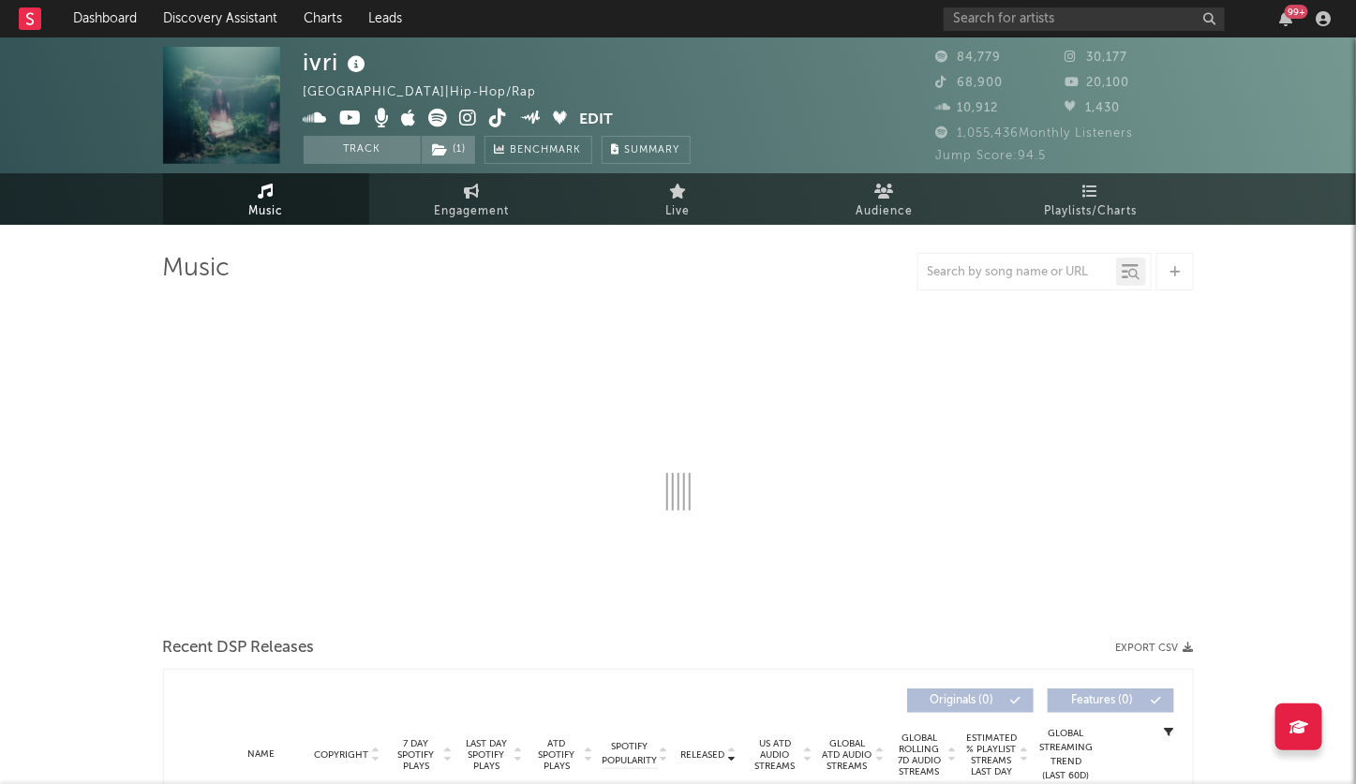
select select "6m"
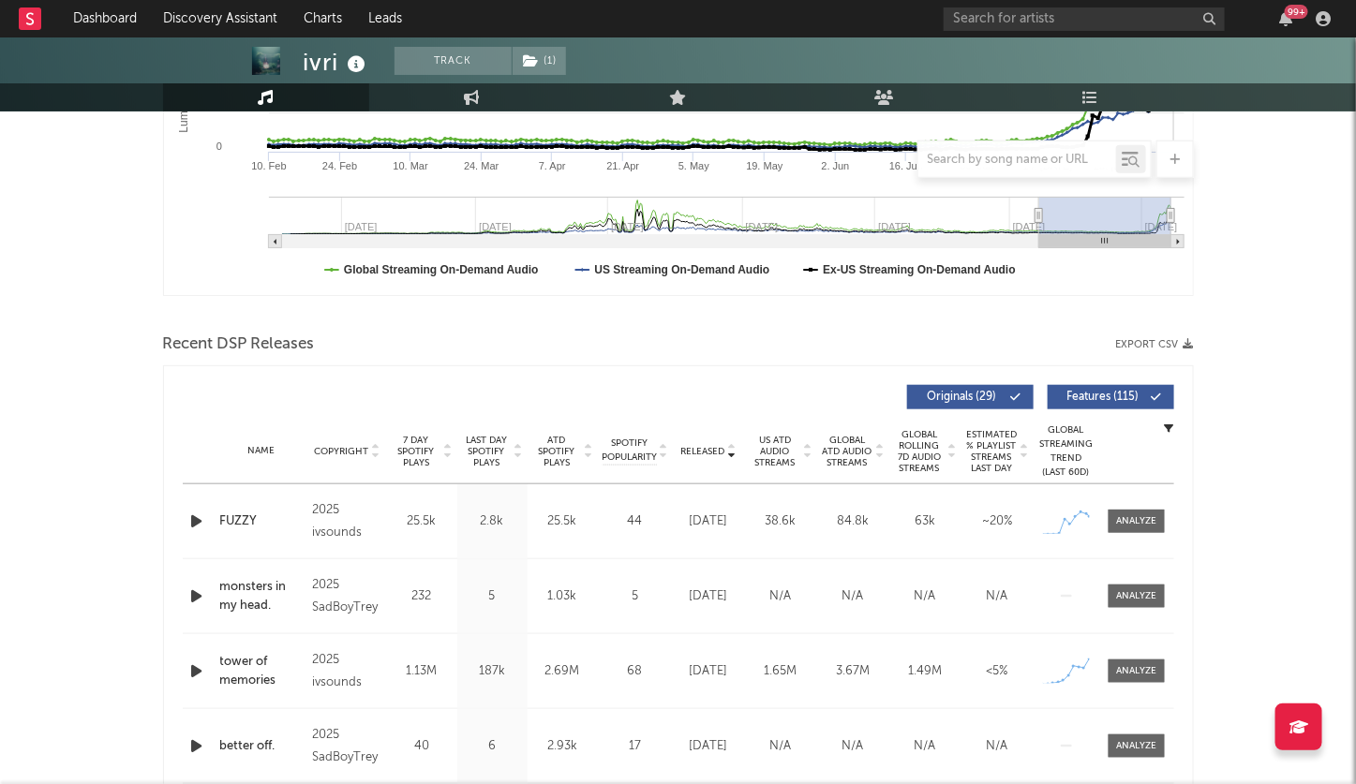
scroll to position [559, 0]
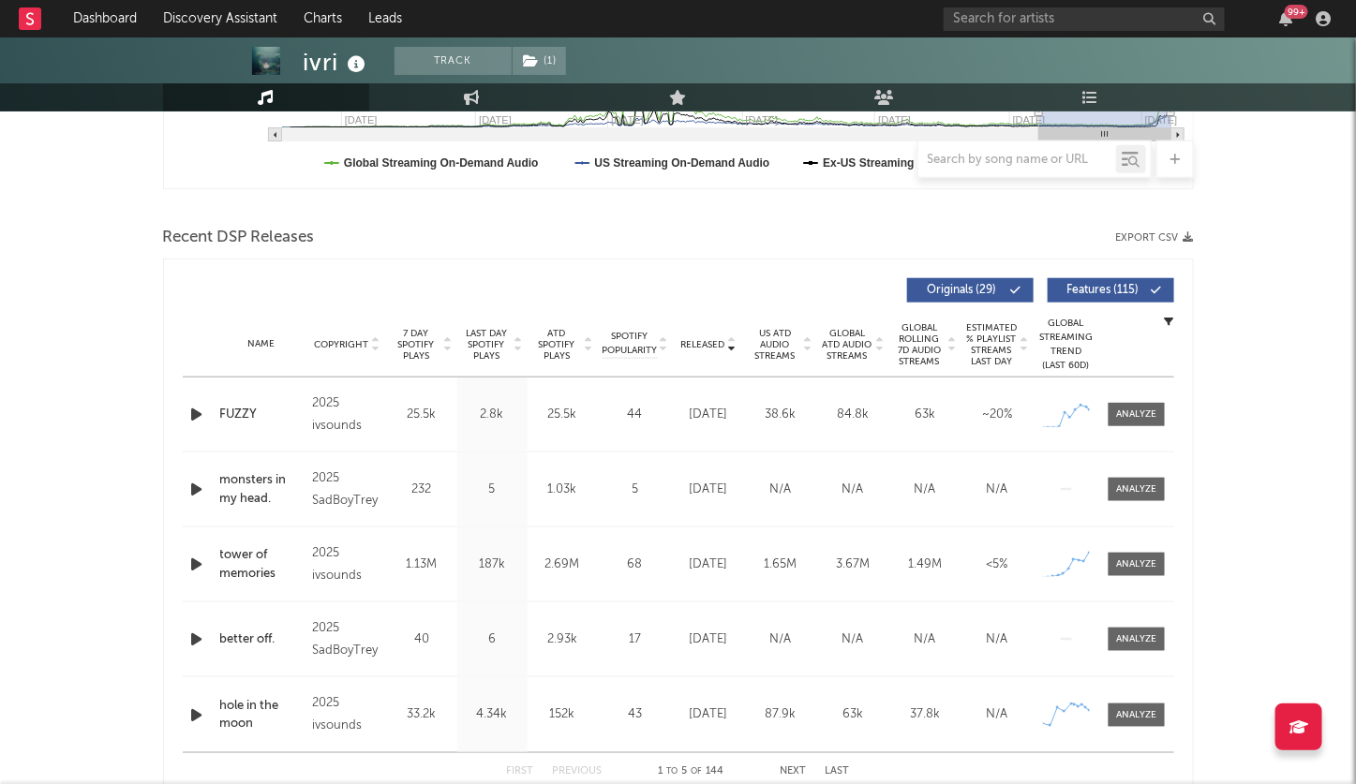
click at [518, 345] on icon at bounding box center [518, 348] width 9 height 7
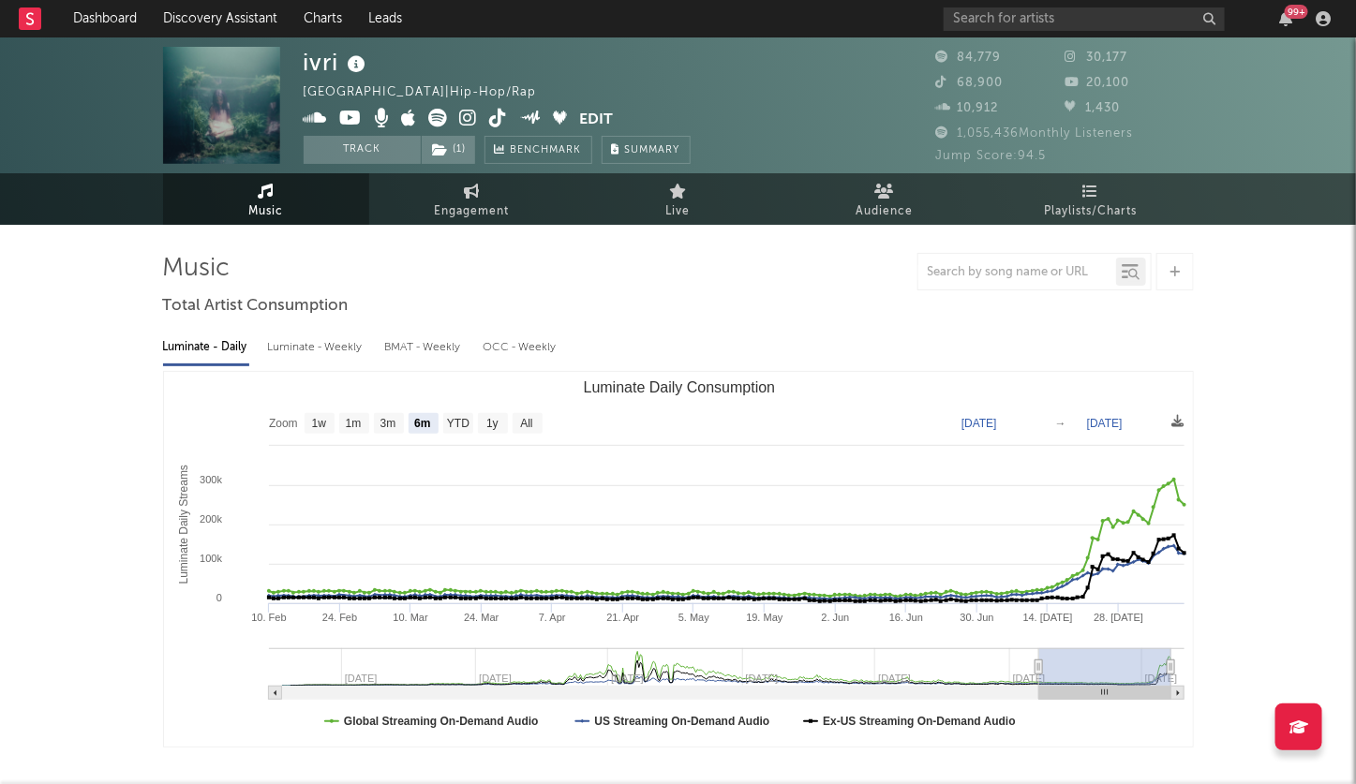
click at [467, 112] on icon at bounding box center [469, 118] width 18 height 19
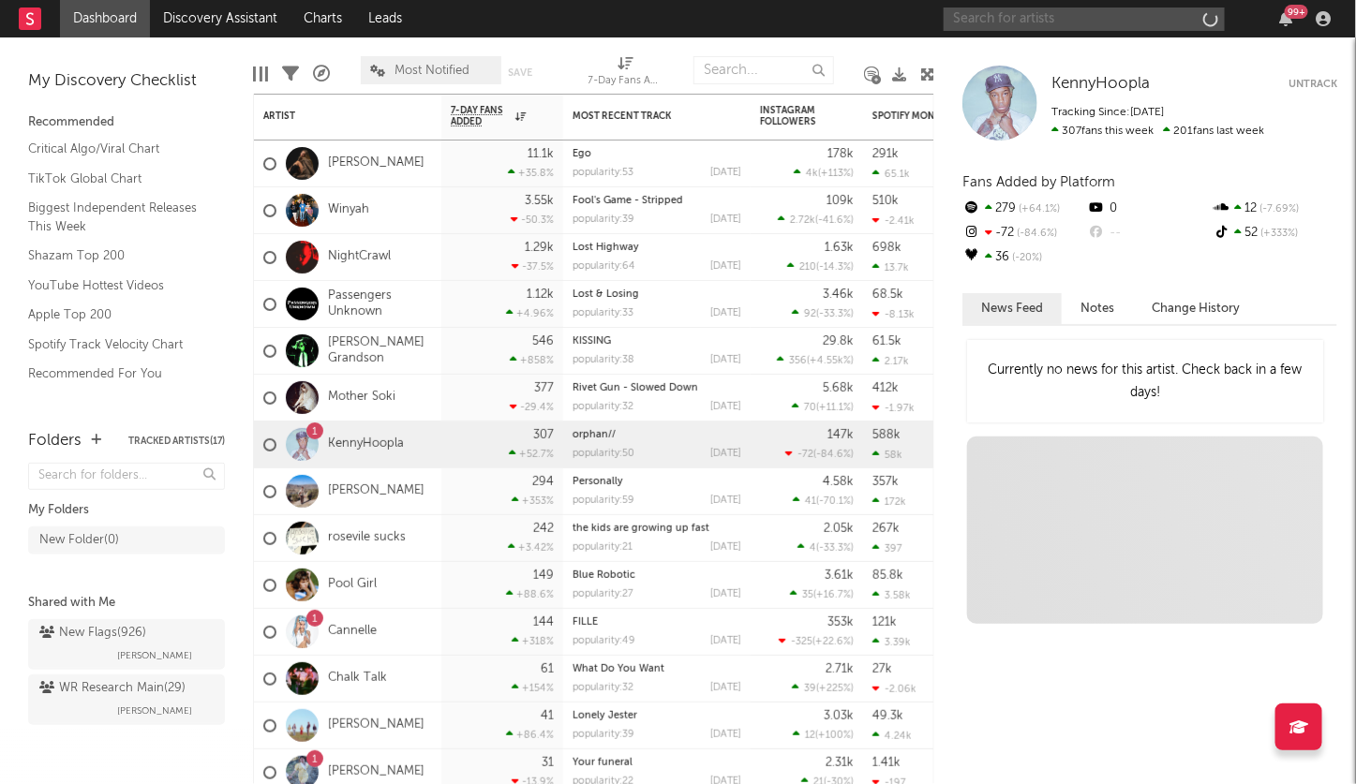
click at [1175, 22] on input "text" at bounding box center [1084, 18] width 281 height 23
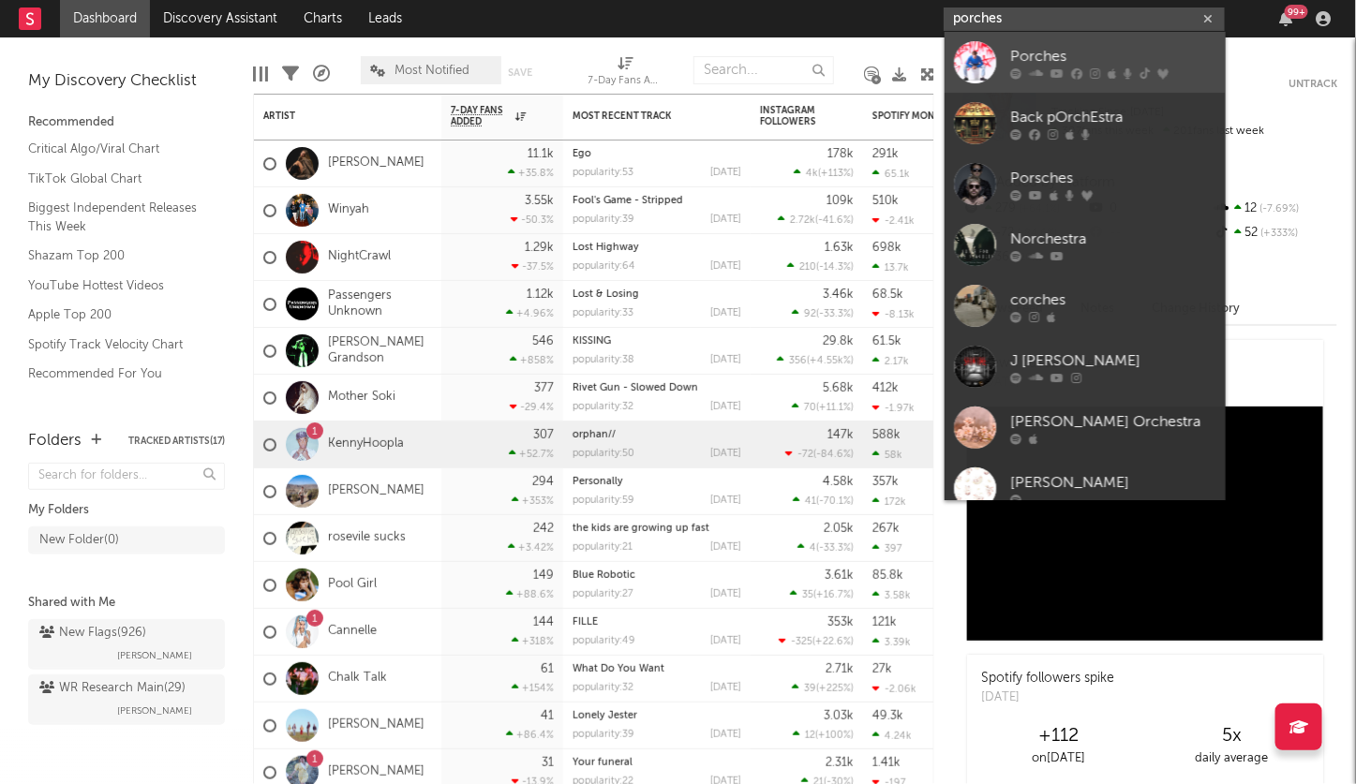
type input "porches"
click at [1144, 67] on div "Porches" at bounding box center [1113, 56] width 206 height 22
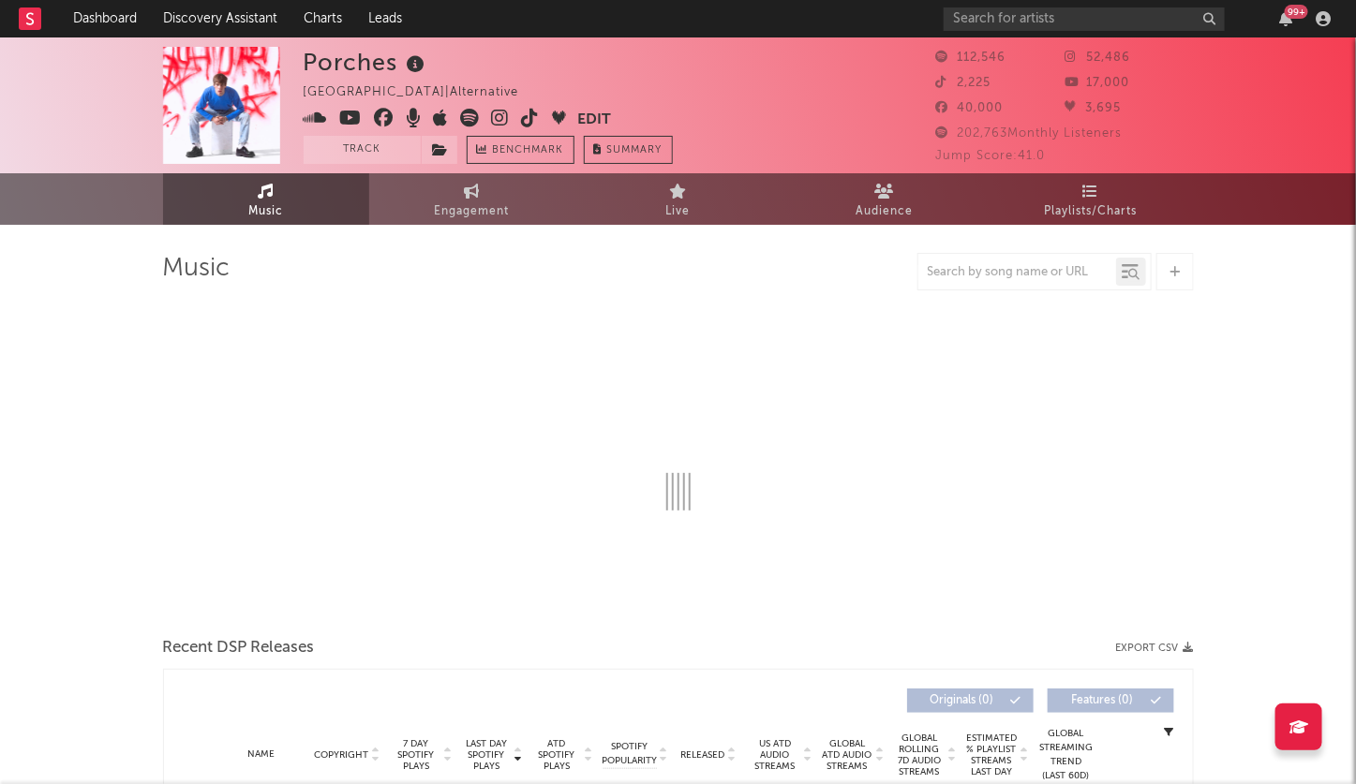
select select "6m"
